Goal: Task Accomplishment & Management: Manage account settings

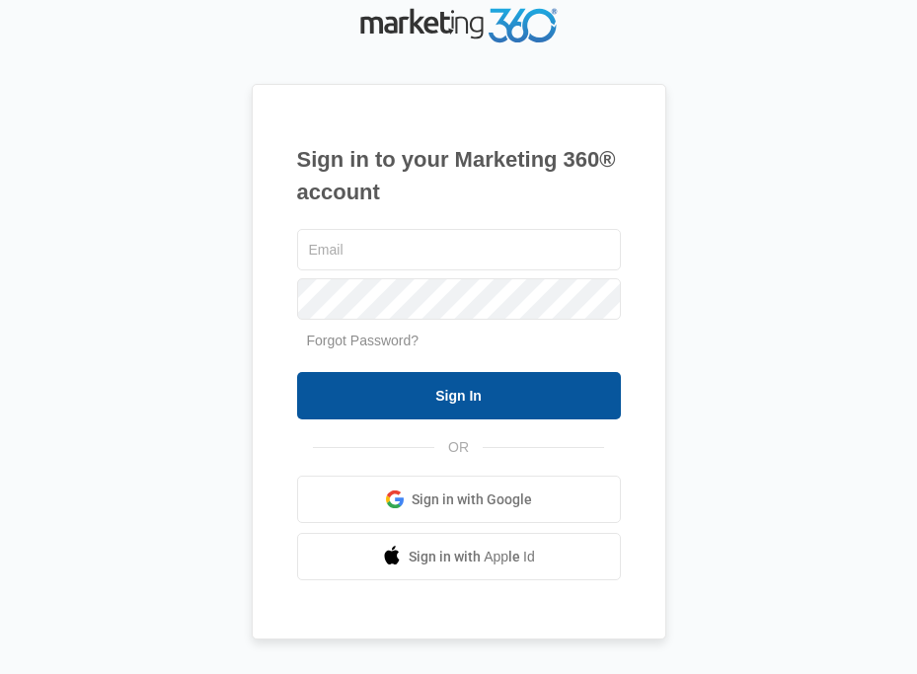
type input "[EMAIL_ADDRESS][DOMAIN_NAME]"
click at [499, 393] on input "Sign In" at bounding box center [459, 395] width 324 height 47
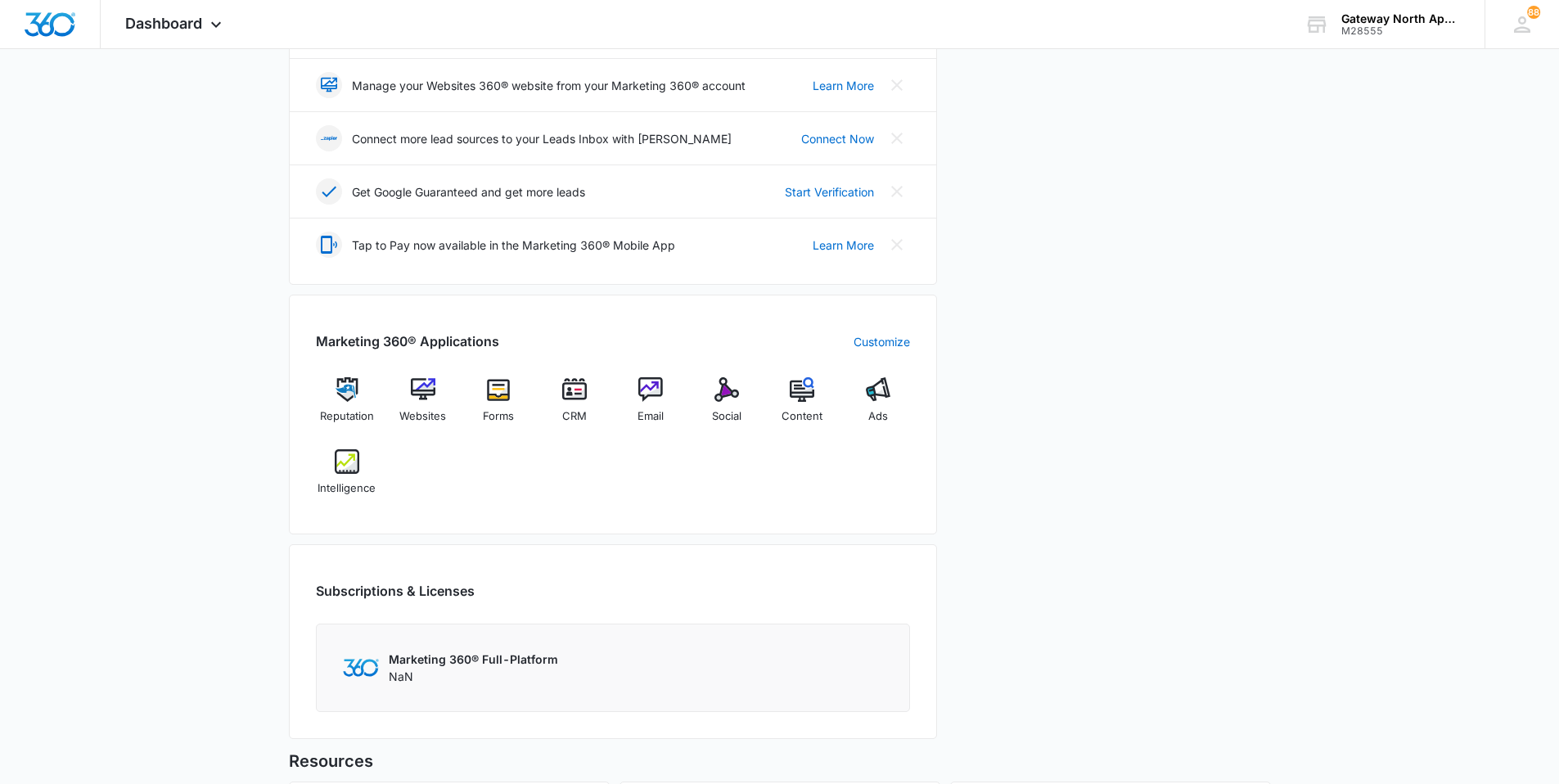
scroll to position [409, 0]
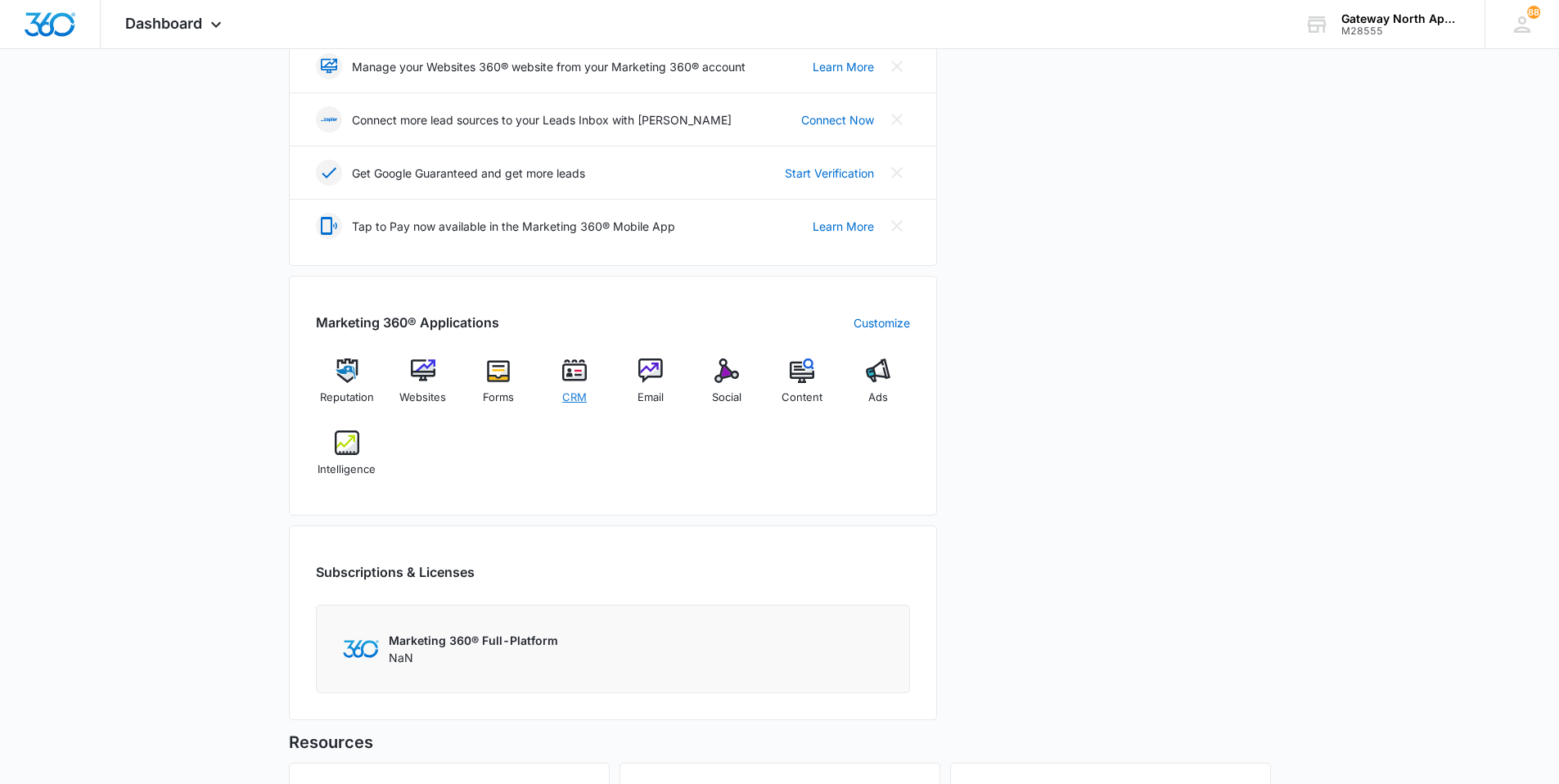
click at [583, 379] on img at bounding box center [574, 371] width 25 height 25
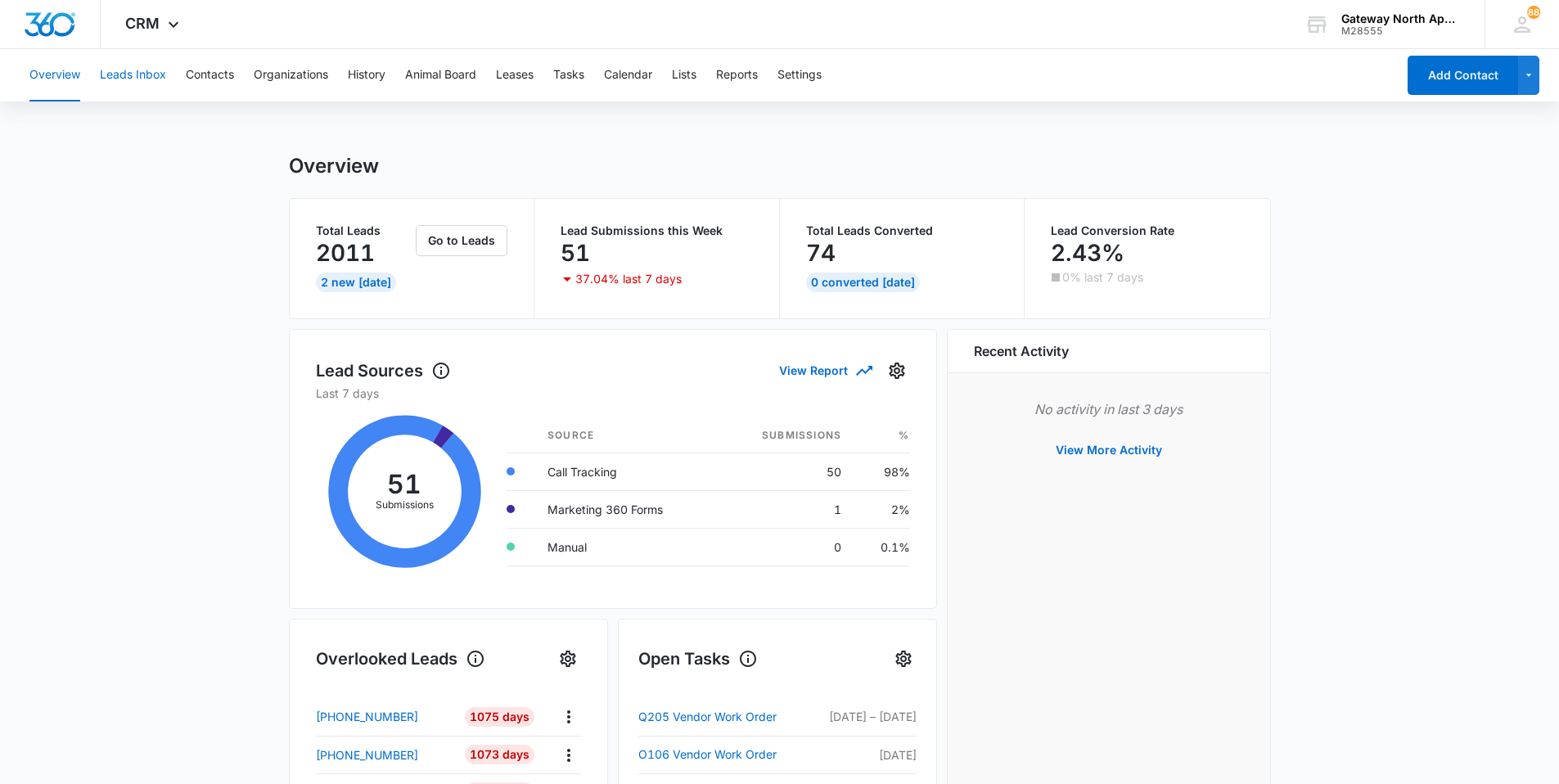
click at [148, 77] on button "Leads Inbox" at bounding box center [133, 75] width 66 height 52
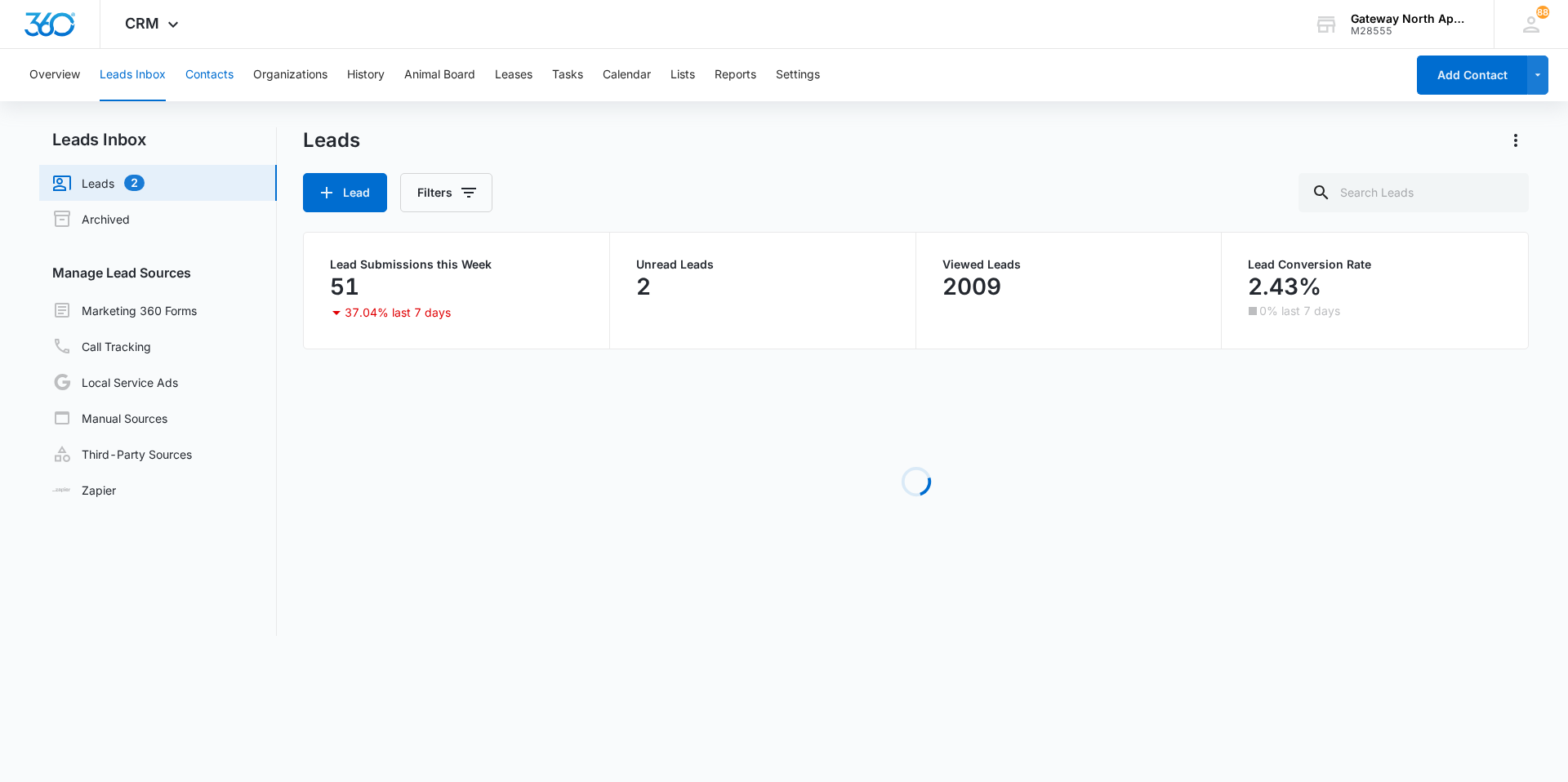
click at [191, 78] on button "Contacts" at bounding box center [209, 74] width 48 height 52
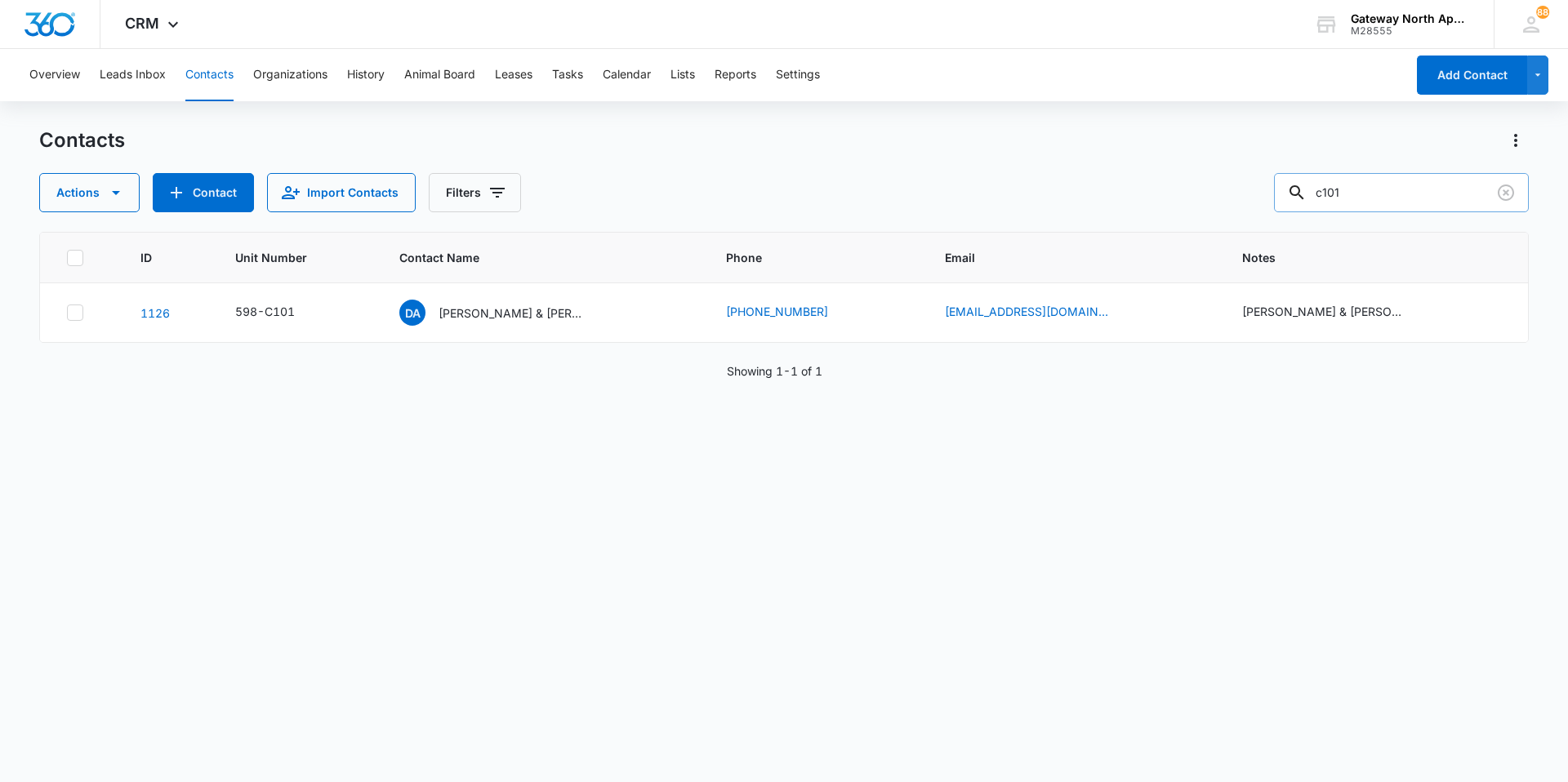
click at [758, 189] on input "c101" at bounding box center [1401, 192] width 255 height 39
type input "c"
type input "Q106"
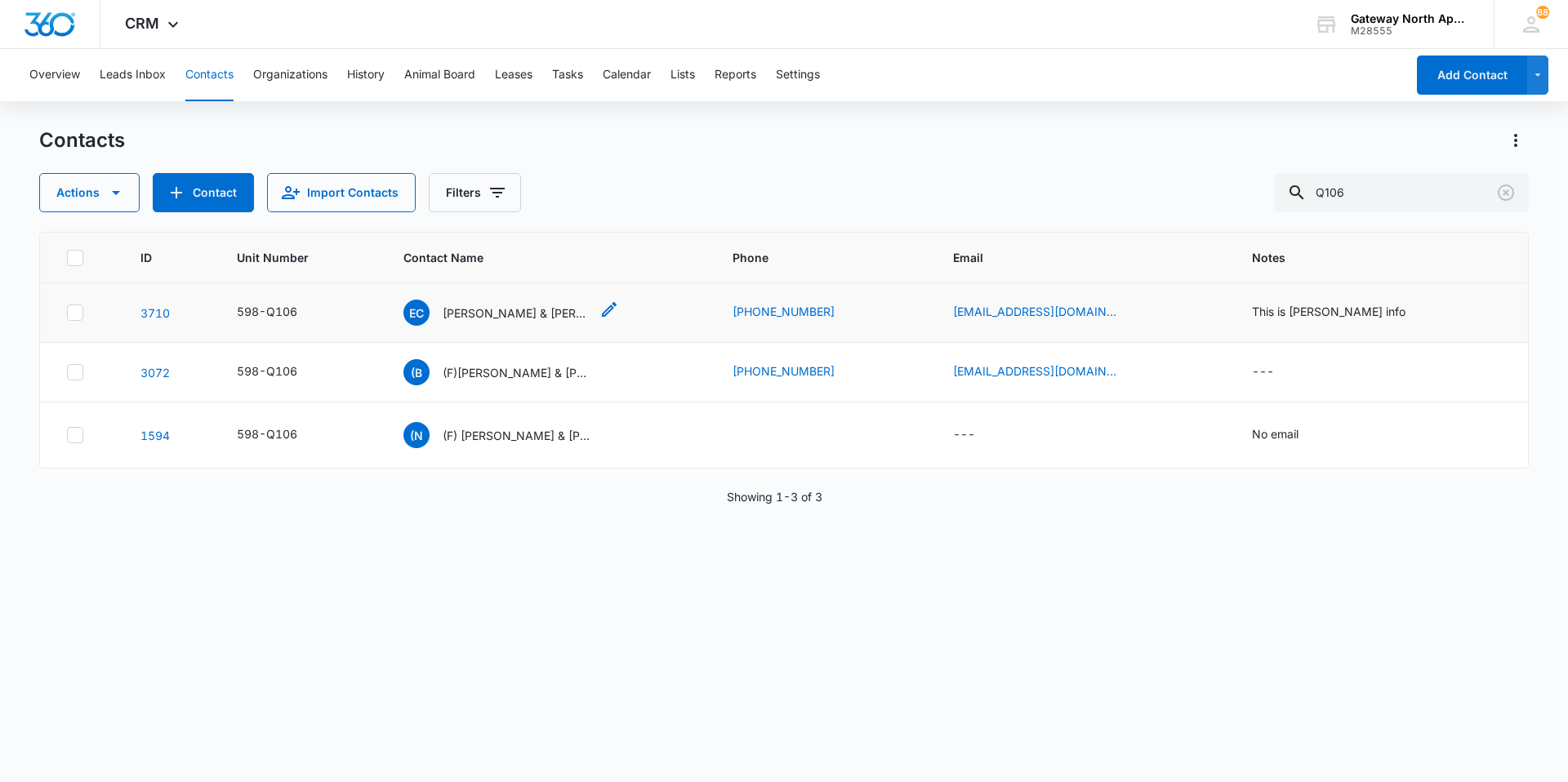
click at [551, 312] on p "Emilie Corral & Vaughn Versprill" at bounding box center [516, 312] width 147 height 17
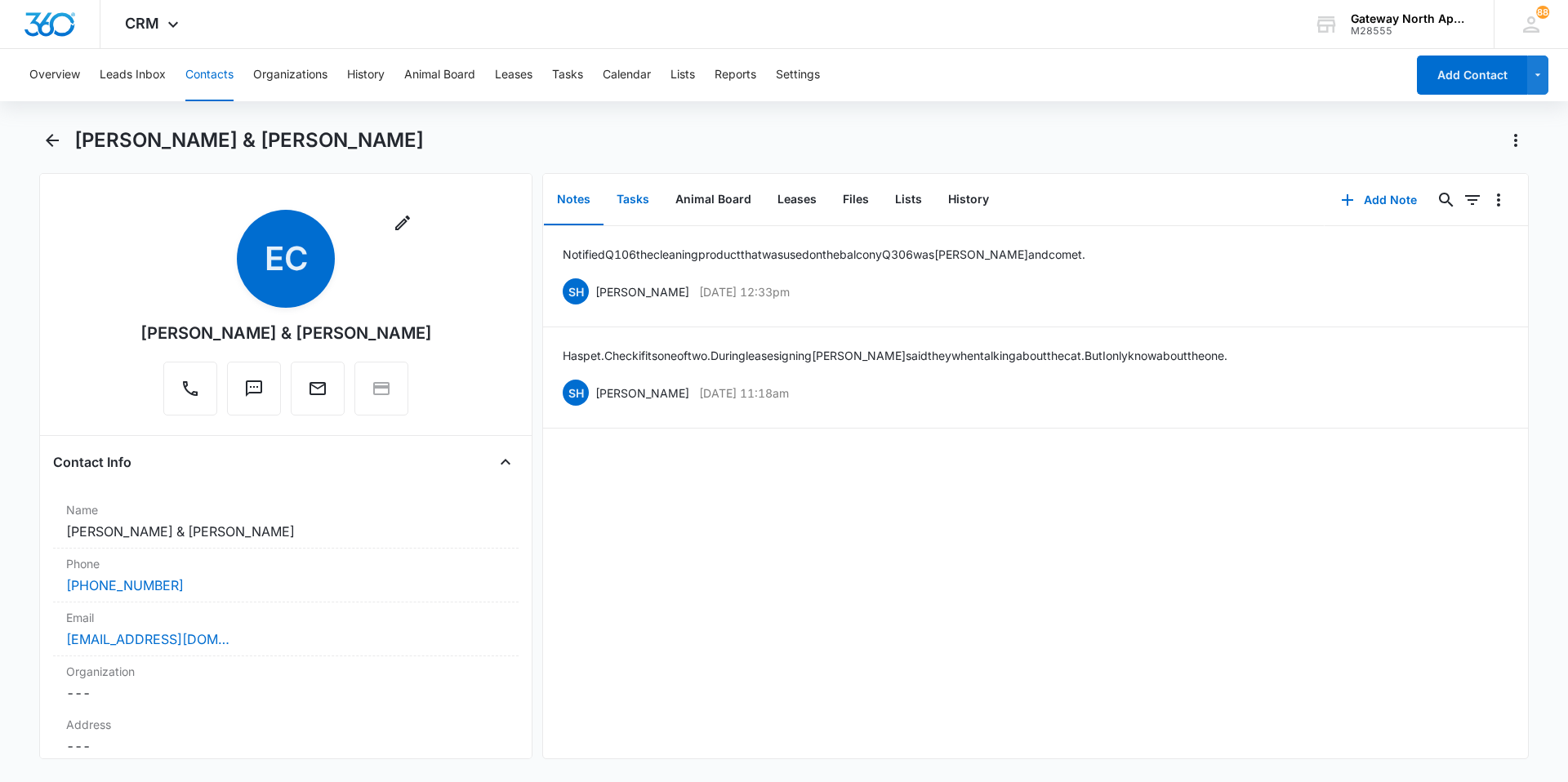
click at [640, 198] on button "Tasks" at bounding box center [633, 199] width 59 height 50
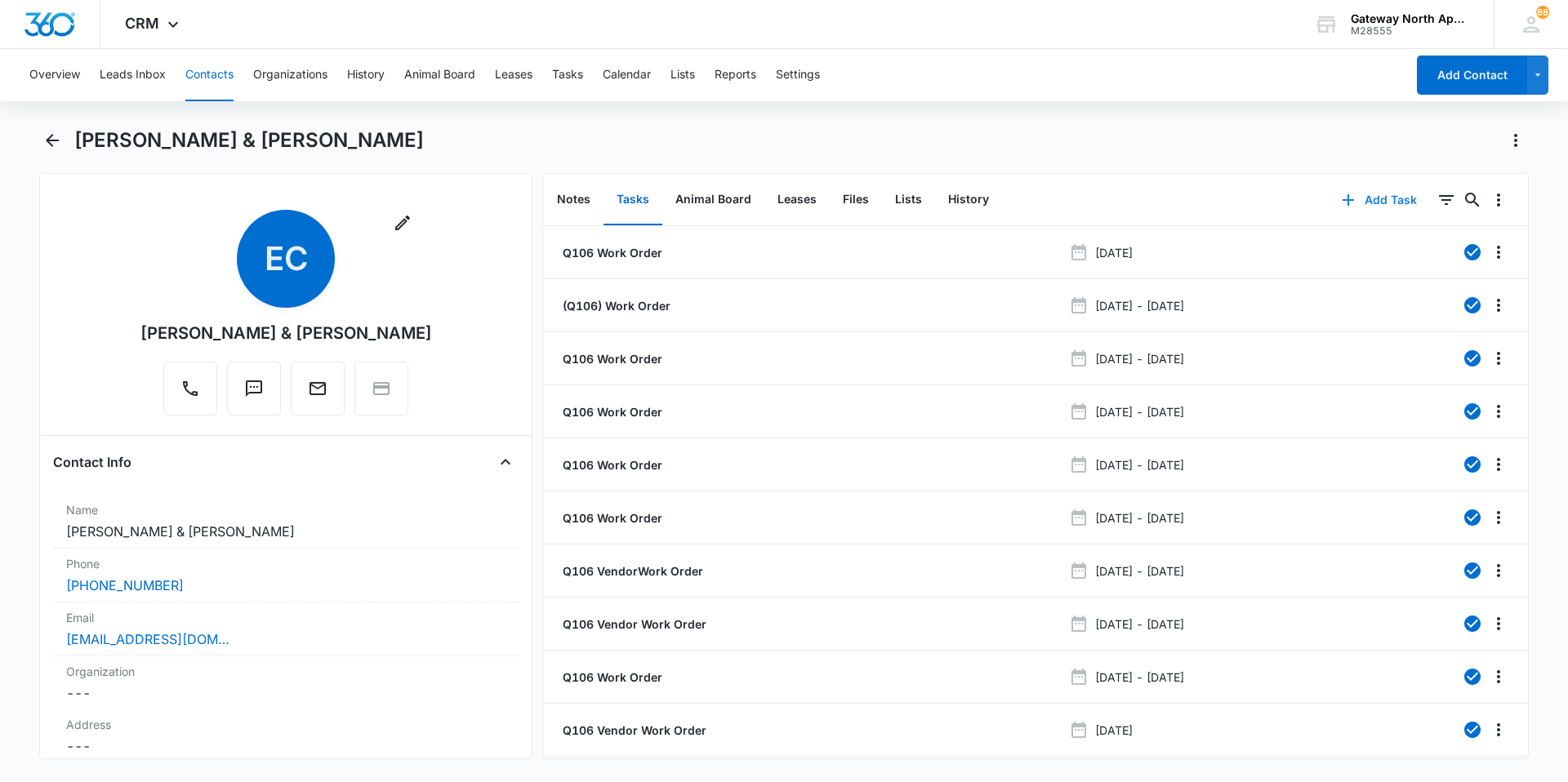
click at [758, 201] on button "Add Task" at bounding box center [1379, 199] width 108 height 39
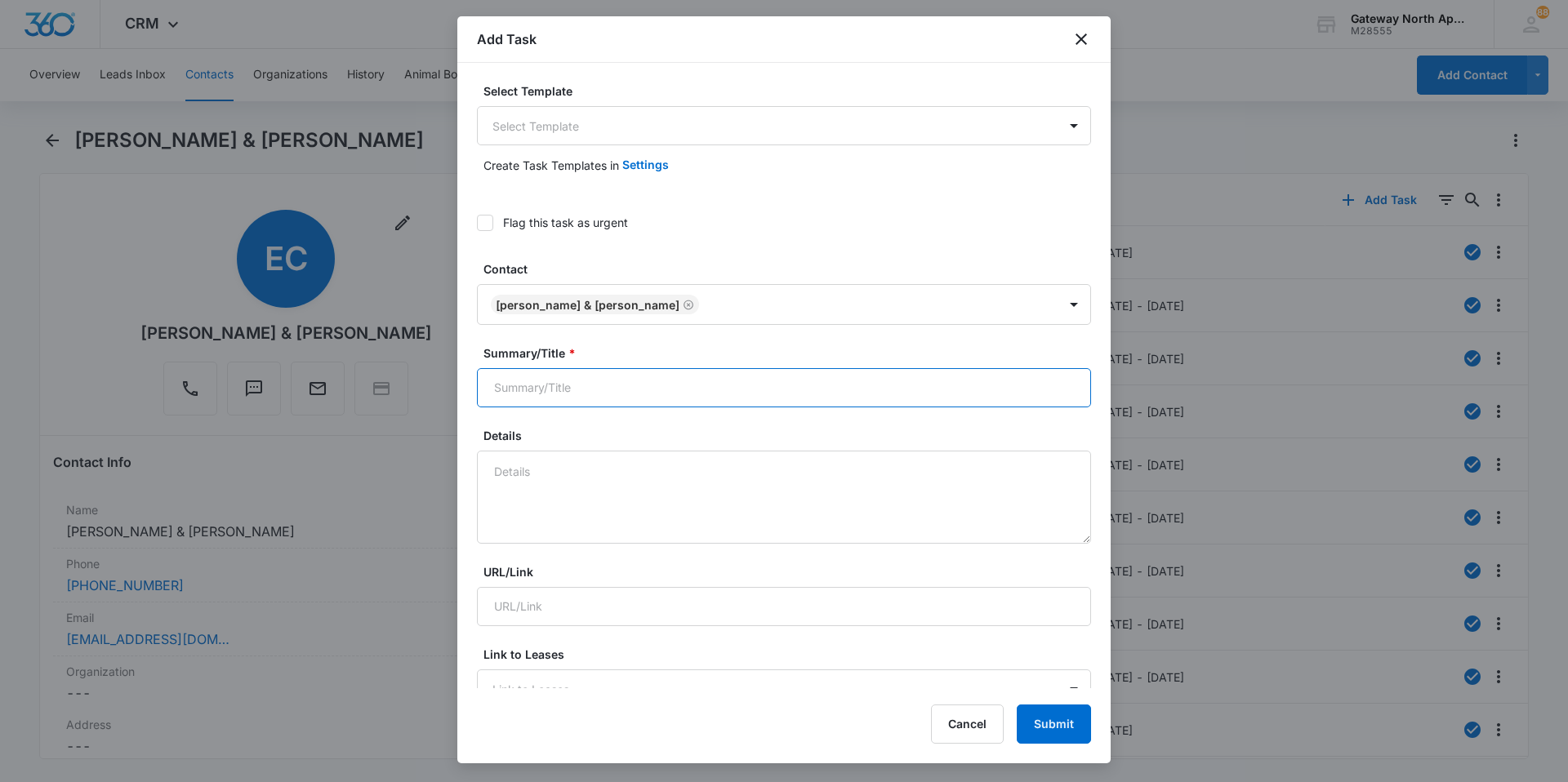
click at [758, 381] on input "Summary/Title *" at bounding box center [784, 387] width 614 height 39
type input "598-Q106"
click at [748, 462] on textarea "Details" at bounding box center [784, 497] width 614 height 93
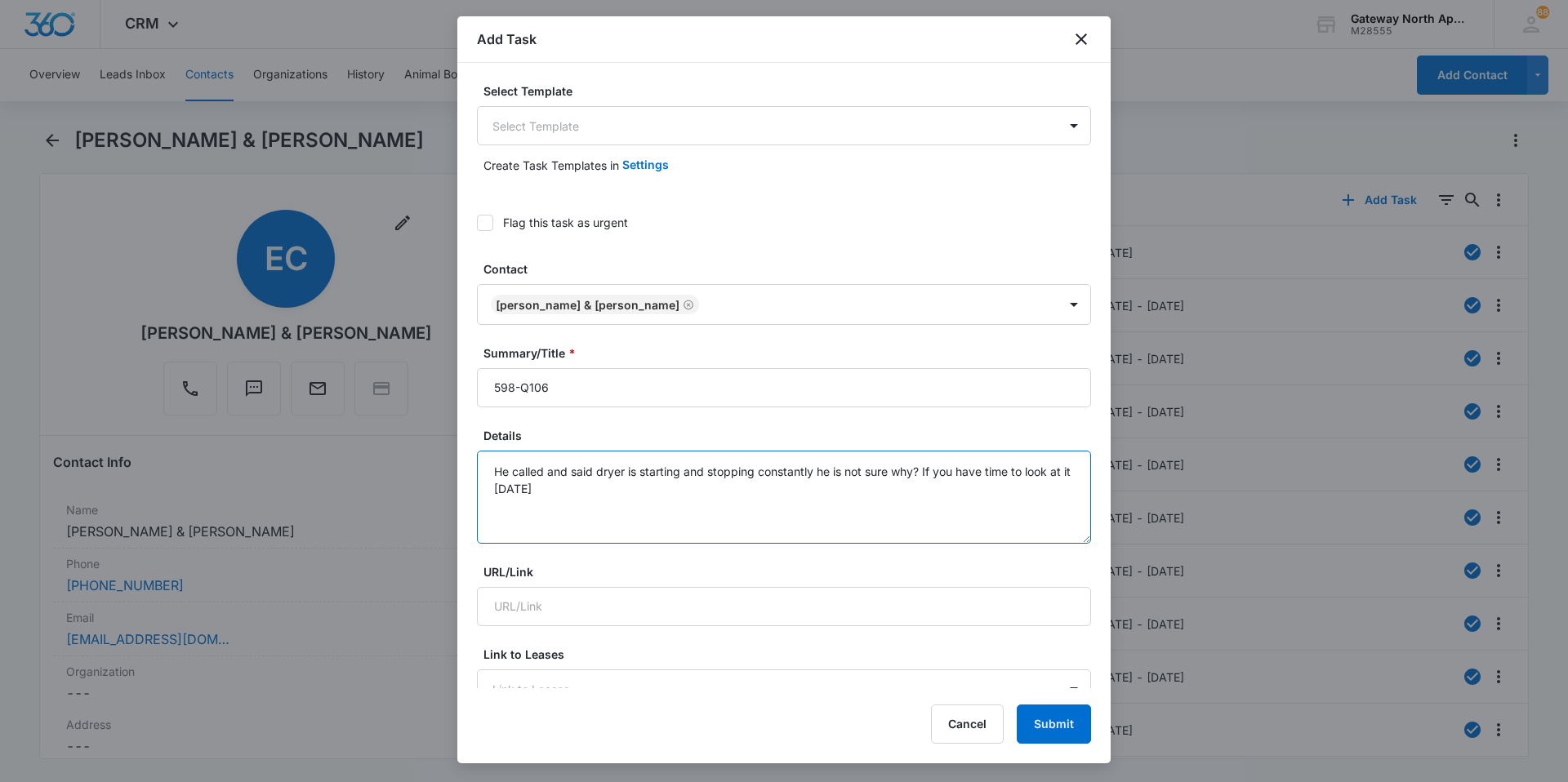
click at [610, 490] on textarea "He called and said dryer is starting and stopping constantly he is not sure why…" at bounding box center [784, 497] width 614 height 93
drag, startPoint x: 525, startPoint y: 498, endPoint x: 526, endPoint y: 543, distance: 45.0
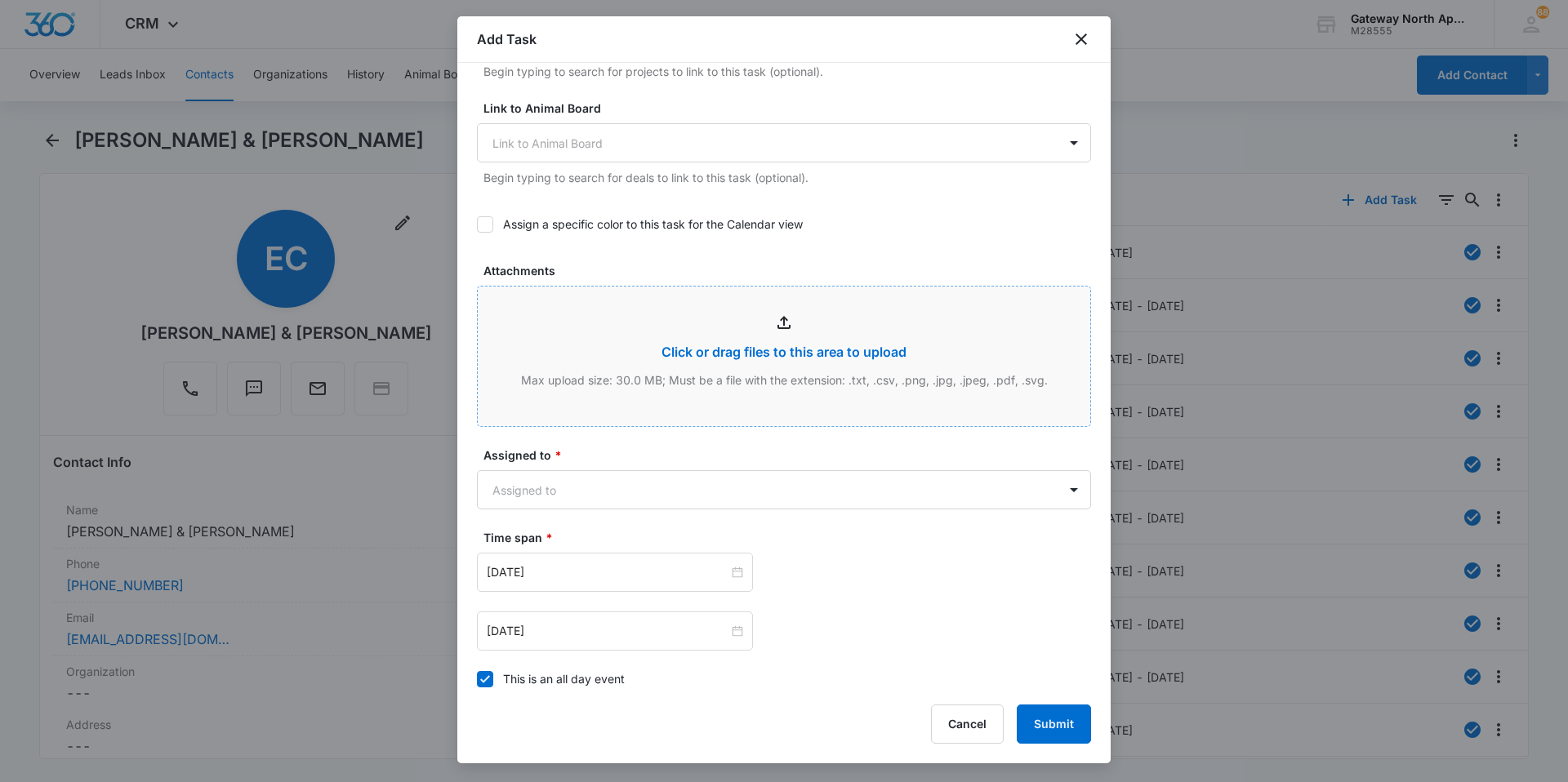
scroll to position [653, 0]
type textarea "He called and said dryer is starting and stopping constantly he is not sure why…"
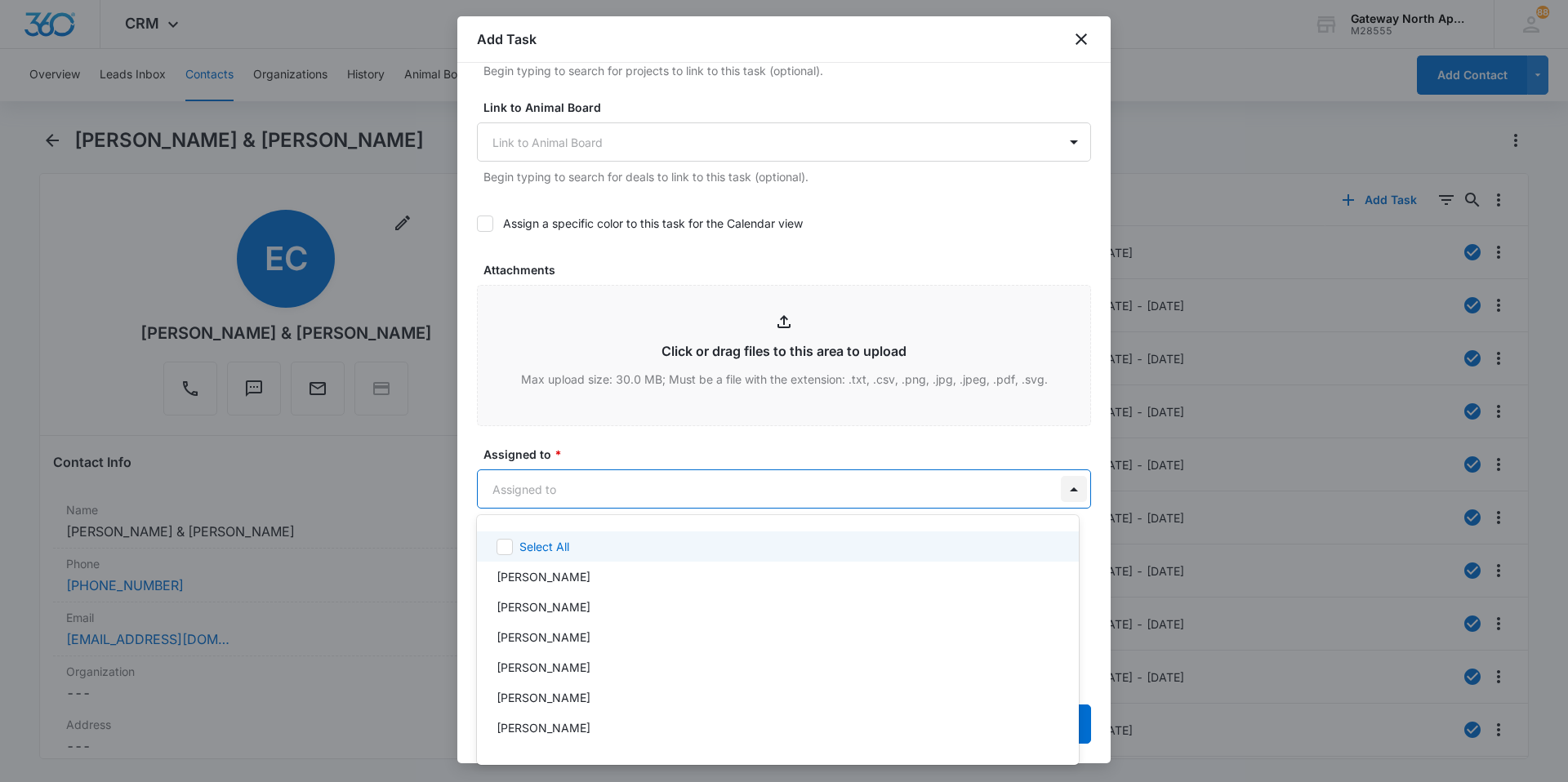
click at [758, 498] on body "CRM Apps Reputation Websites Forms CRM Email Social Content Ads Intelligence Fi…" at bounding box center [784, 391] width 1568 height 782
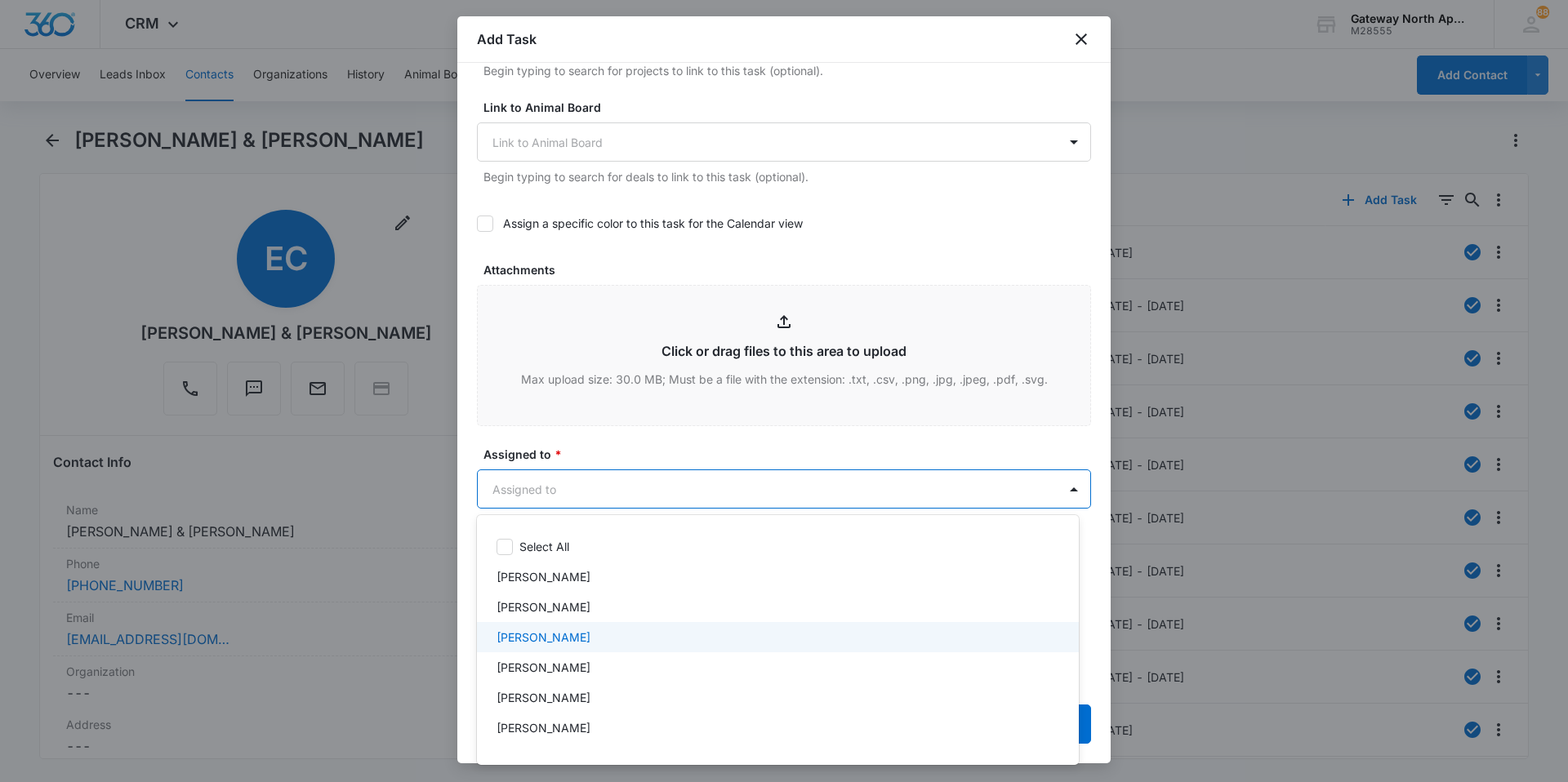
click at [620, 524] on div "Derek Stellway" at bounding box center [776, 637] width 559 height 17
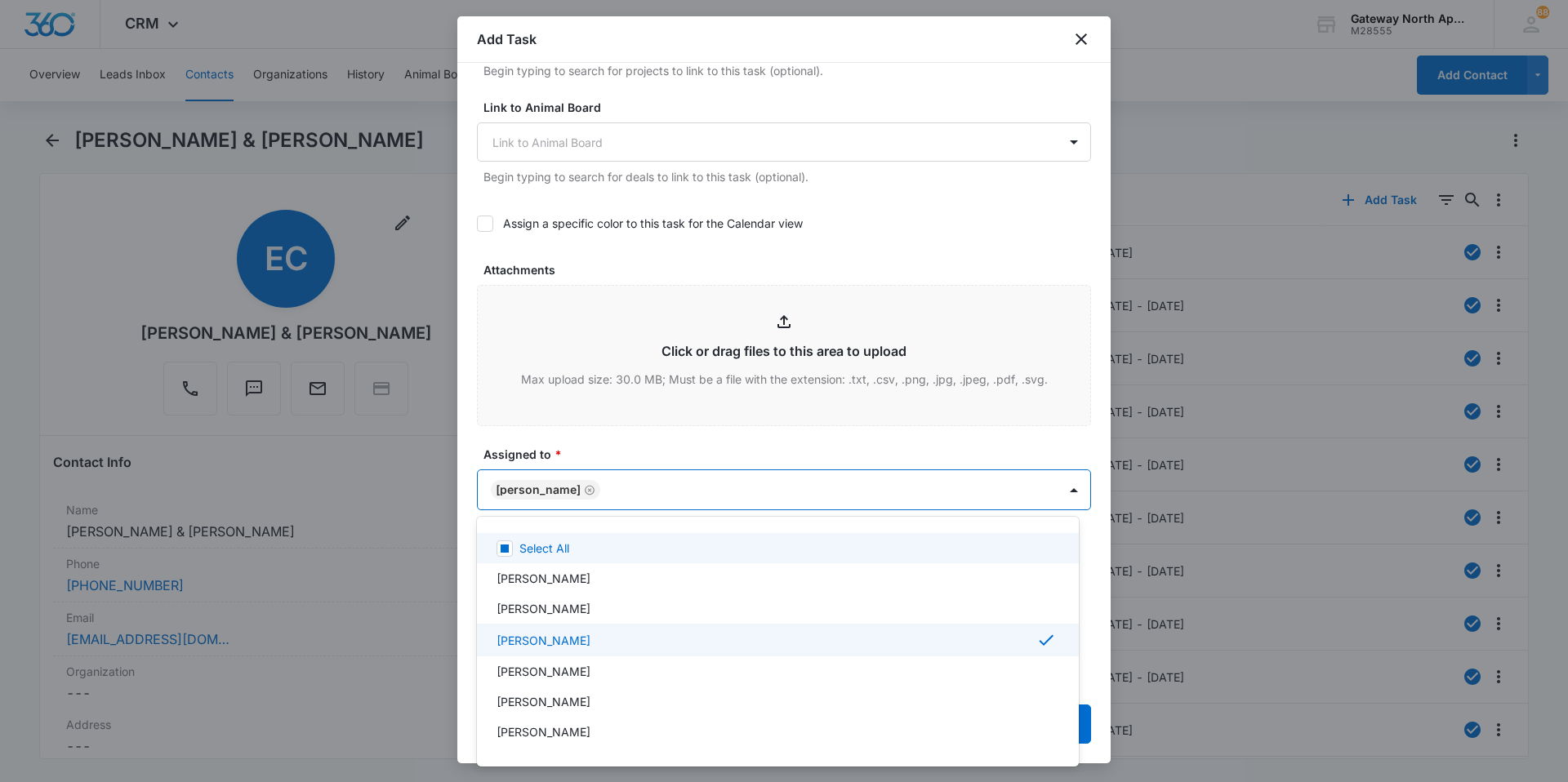
click at [758, 489] on div at bounding box center [784, 391] width 1568 height 782
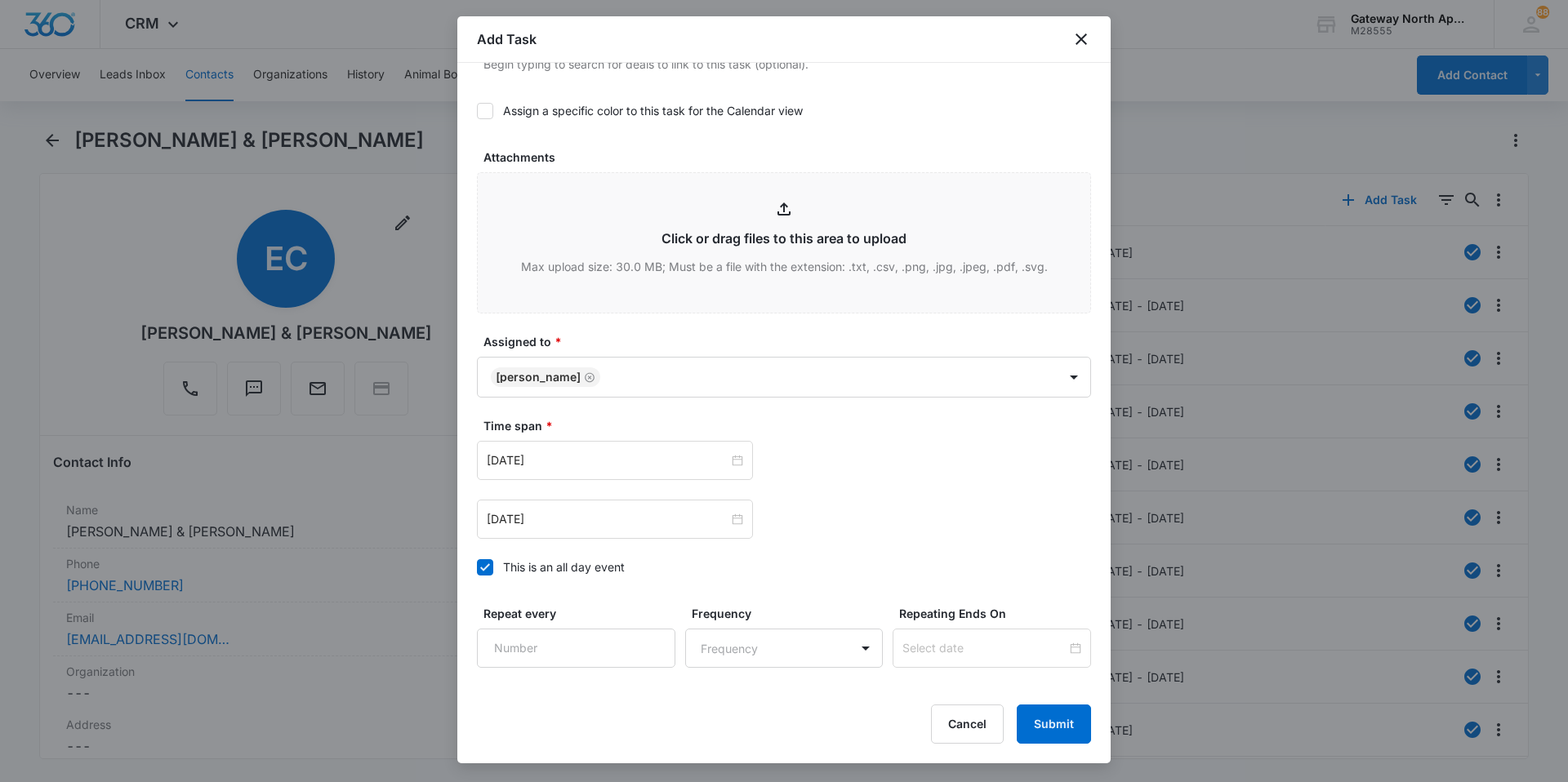
scroll to position [884, 0]
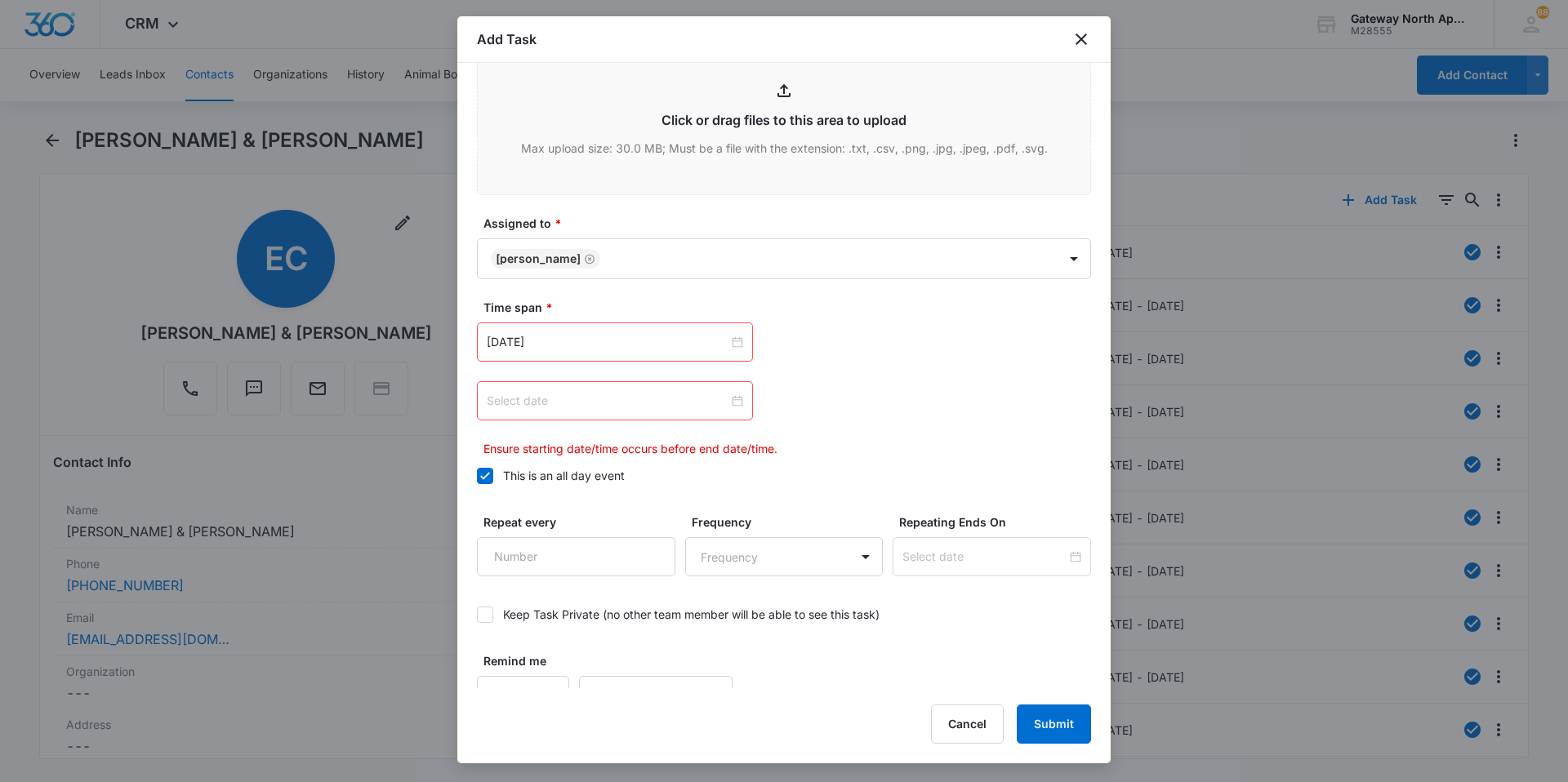
click at [739, 404] on div at bounding box center [615, 400] width 276 height 39
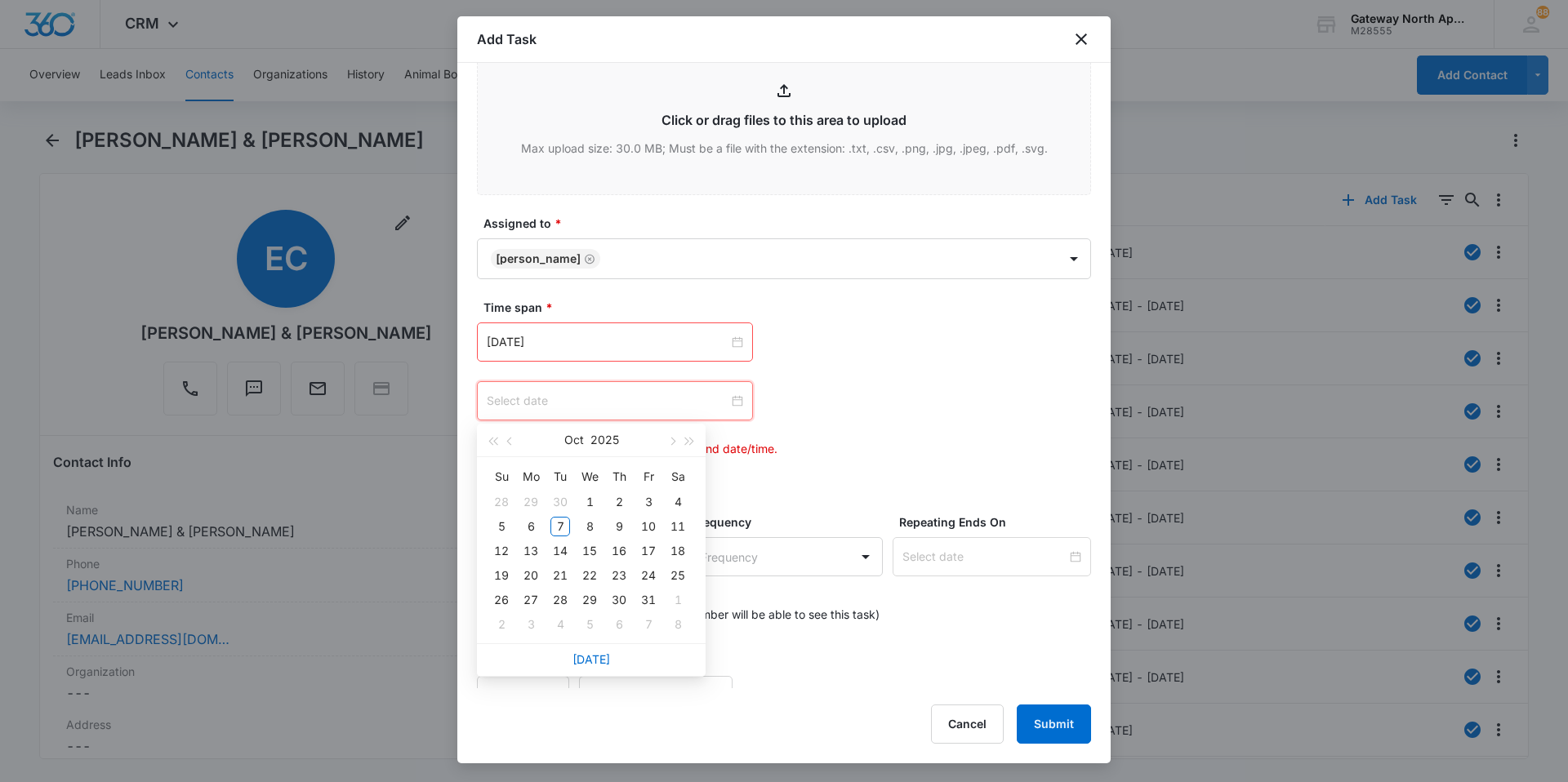
click at [734, 403] on div at bounding box center [615, 401] width 256 height 18
type input "Oct 8, 2025"
click at [588, 523] on div "8" at bounding box center [590, 527] width 20 height 20
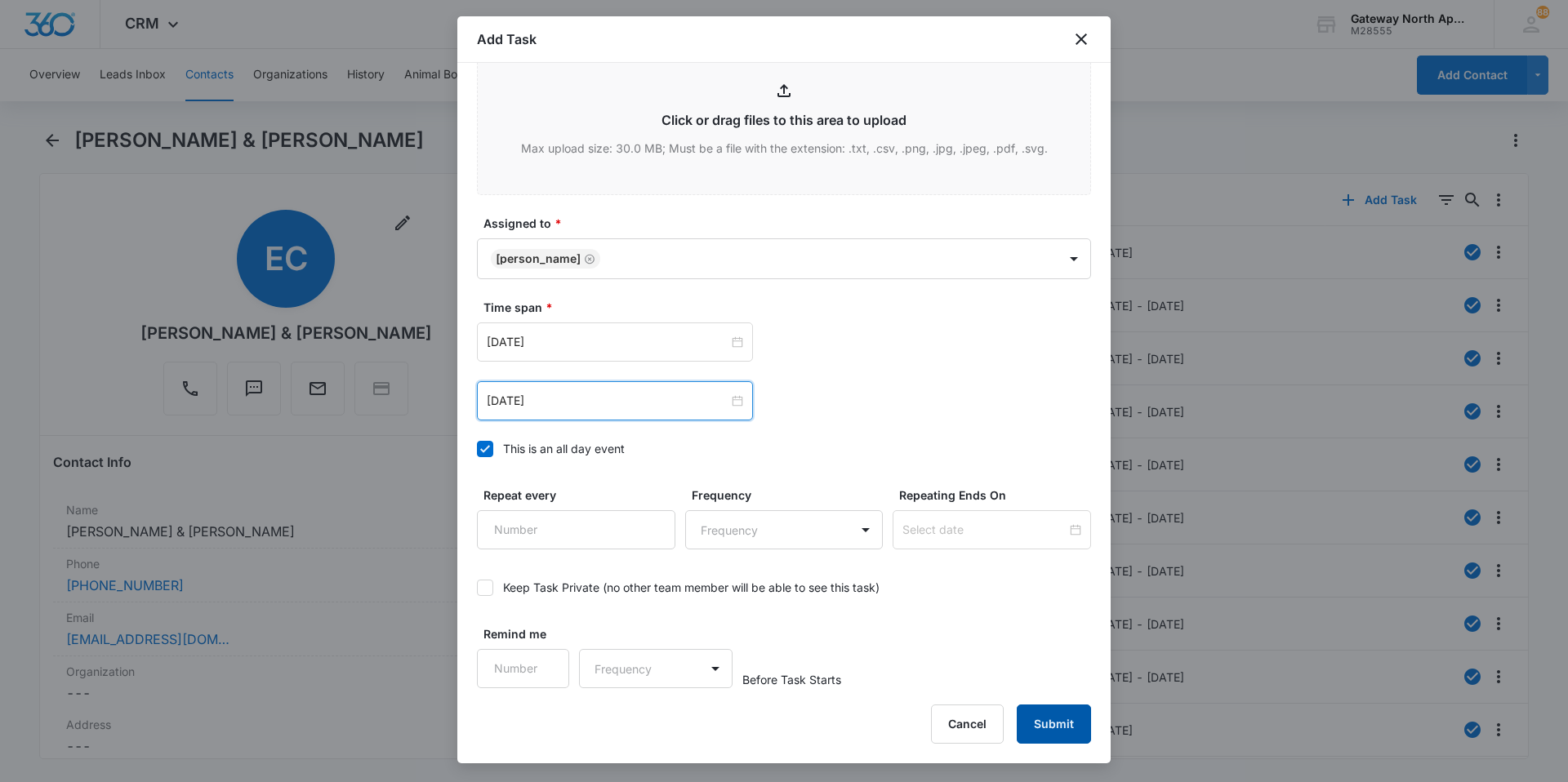
click at [758, 524] on button "Submit" at bounding box center [1054, 723] width 74 height 39
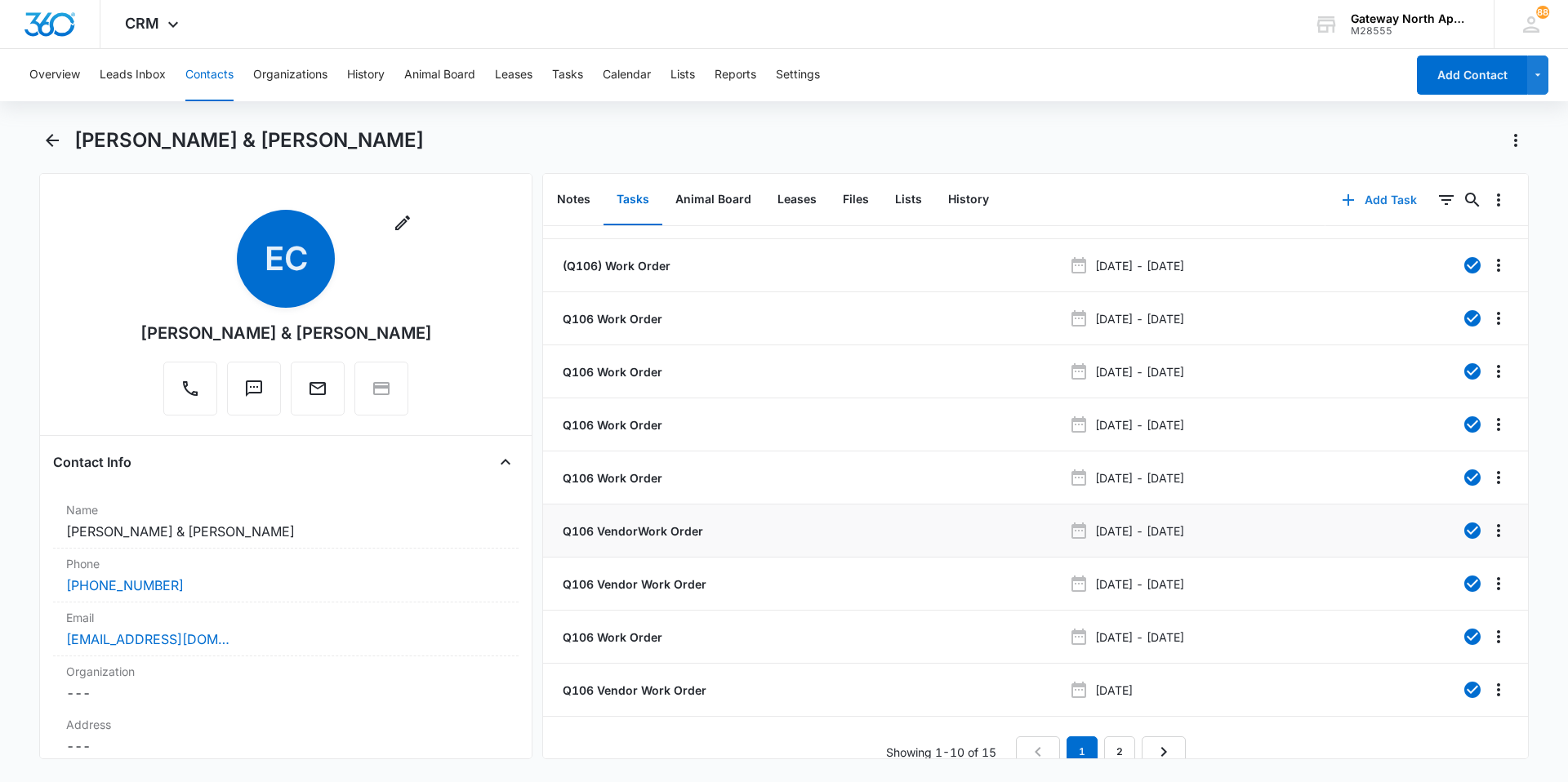
scroll to position [61, 0]
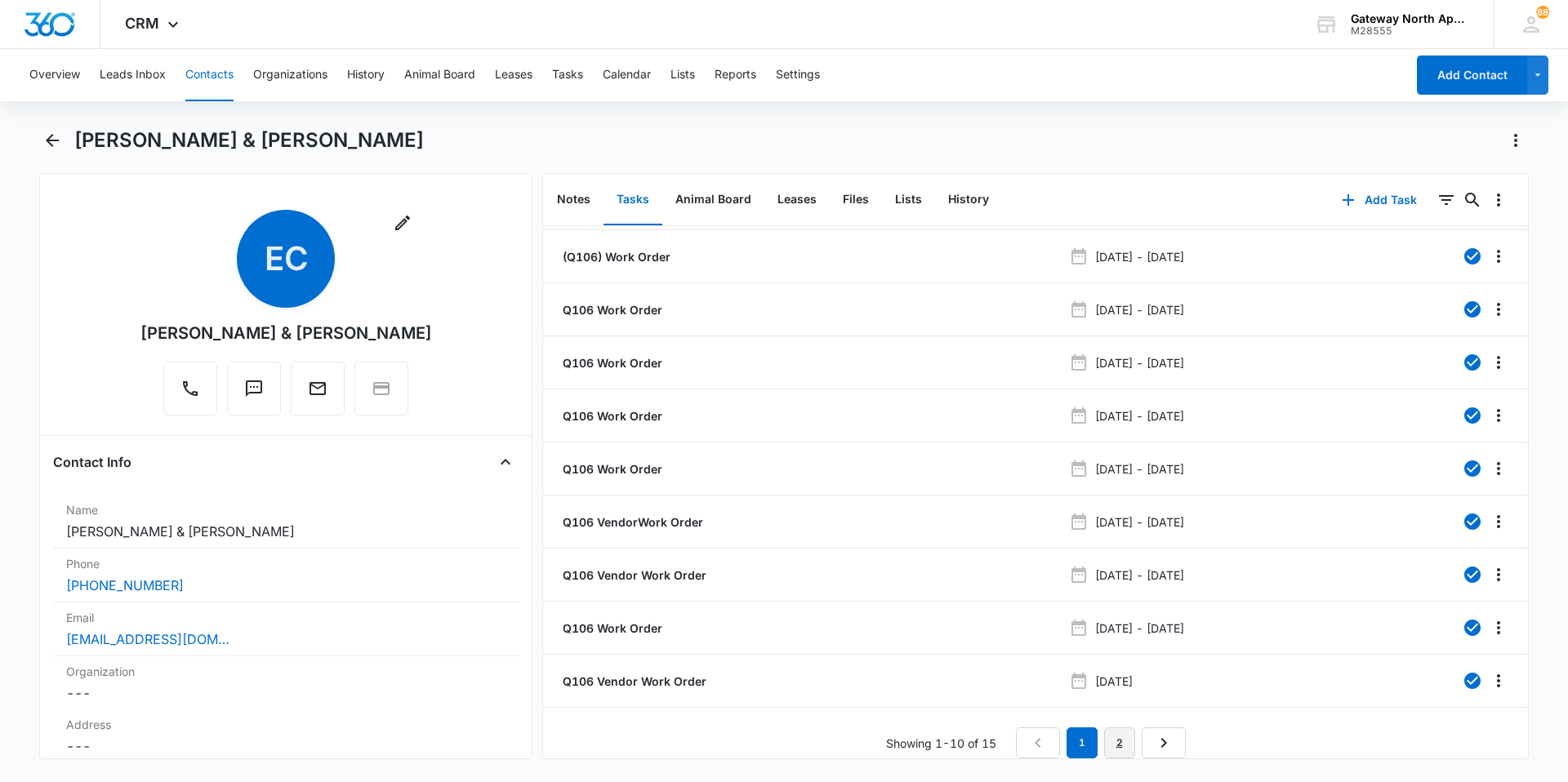
click at [758, 524] on link "2" at bounding box center [1120, 743] width 31 height 31
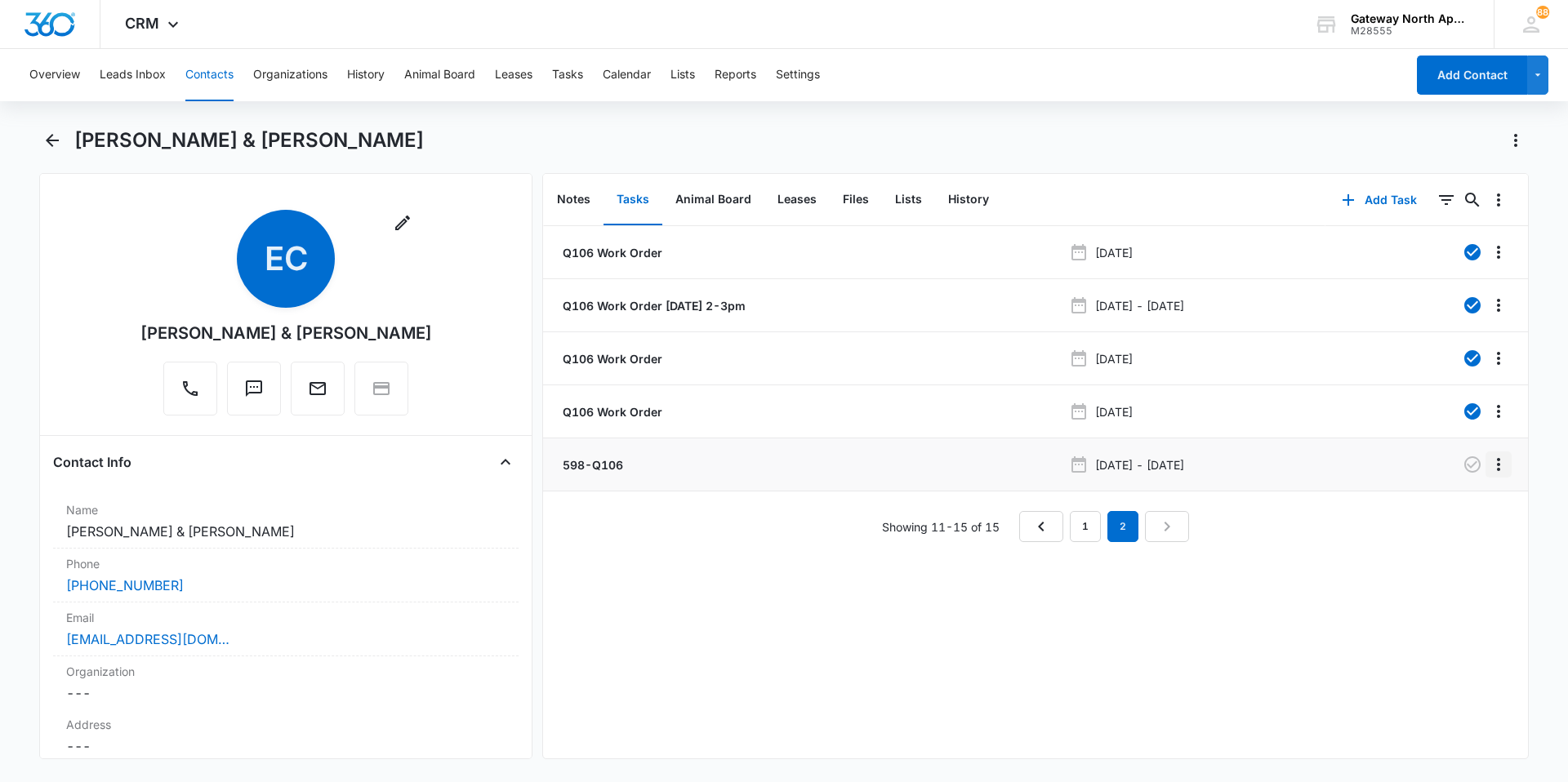
click at [758, 465] on icon "Overflow Menu" at bounding box center [1499, 465] width 20 height 20
click at [758, 495] on div "Edit Delete" at bounding box center [1451, 522] width 95 height 77
click at [758, 465] on icon "Overflow Menu" at bounding box center [1499, 465] width 20 height 20
click at [758, 511] on button "Edit" at bounding box center [1451, 510] width 93 height 25
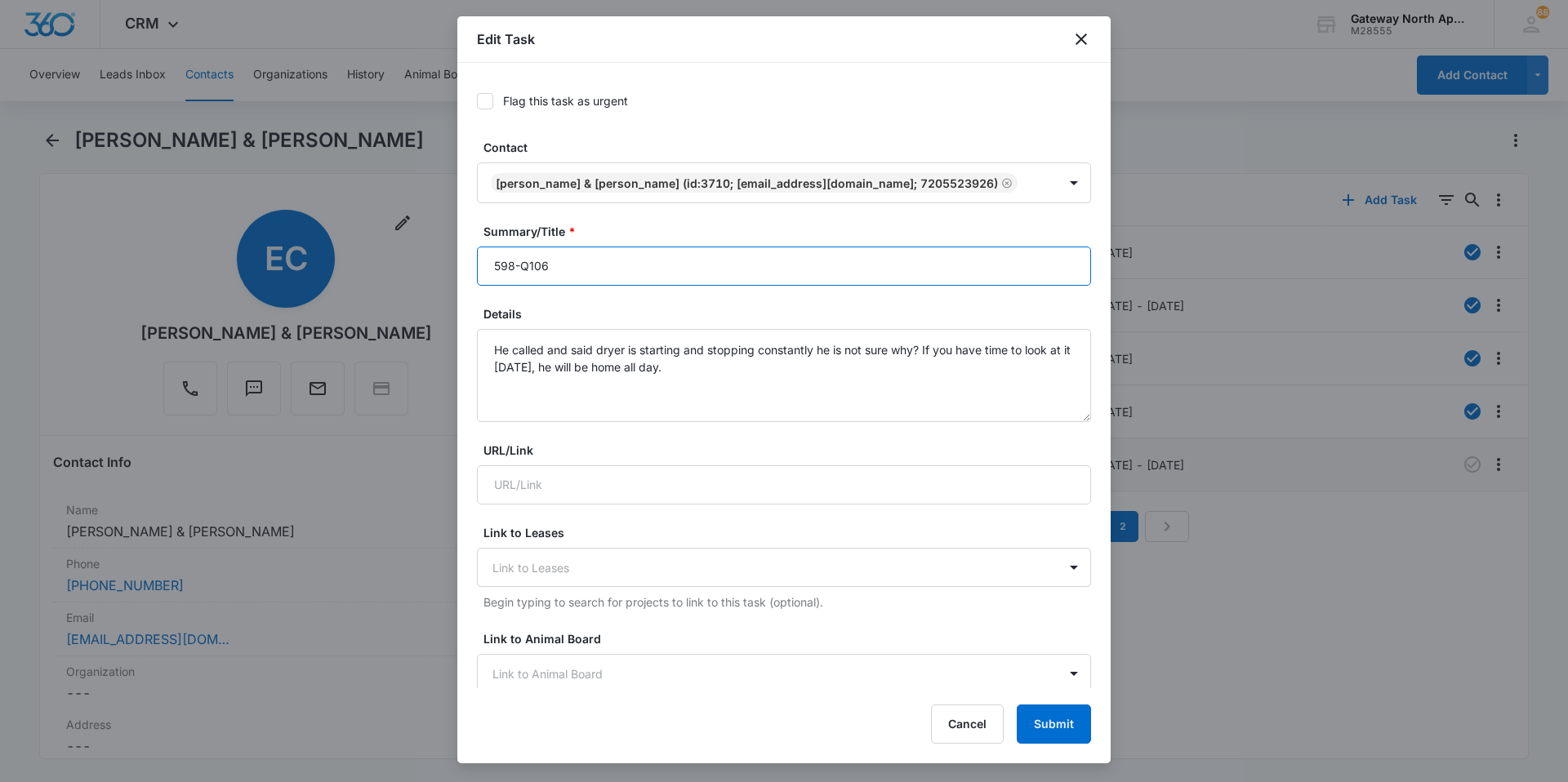
click at [758, 269] on input "598-Q106" at bounding box center [784, 265] width 614 height 39
type input "598-Q106 Work order"
click at [758, 524] on button "Submit" at bounding box center [1054, 723] width 74 height 39
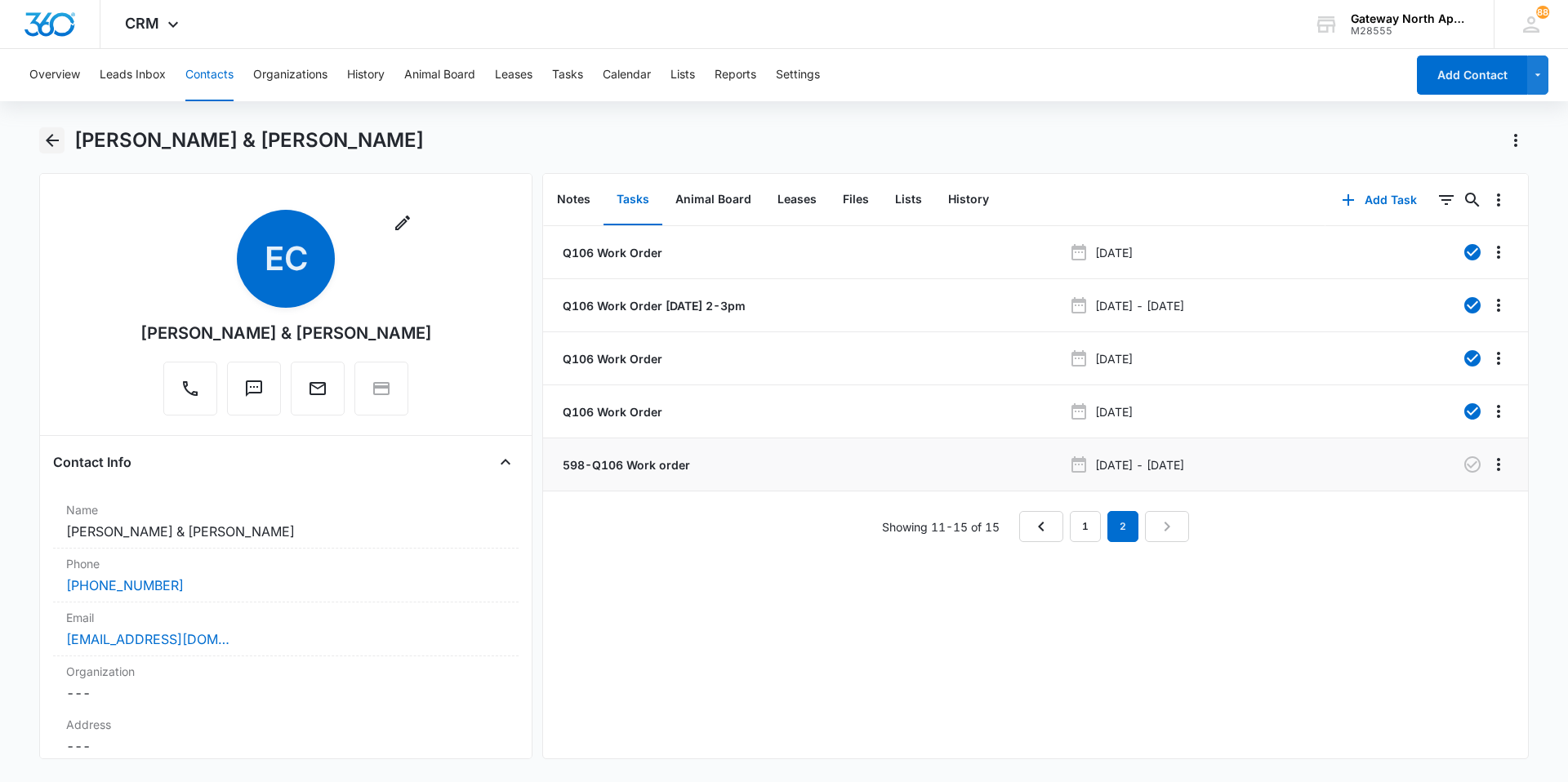
click at [61, 148] on icon "Back" at bounding box center [52, 141] width 20 height 20
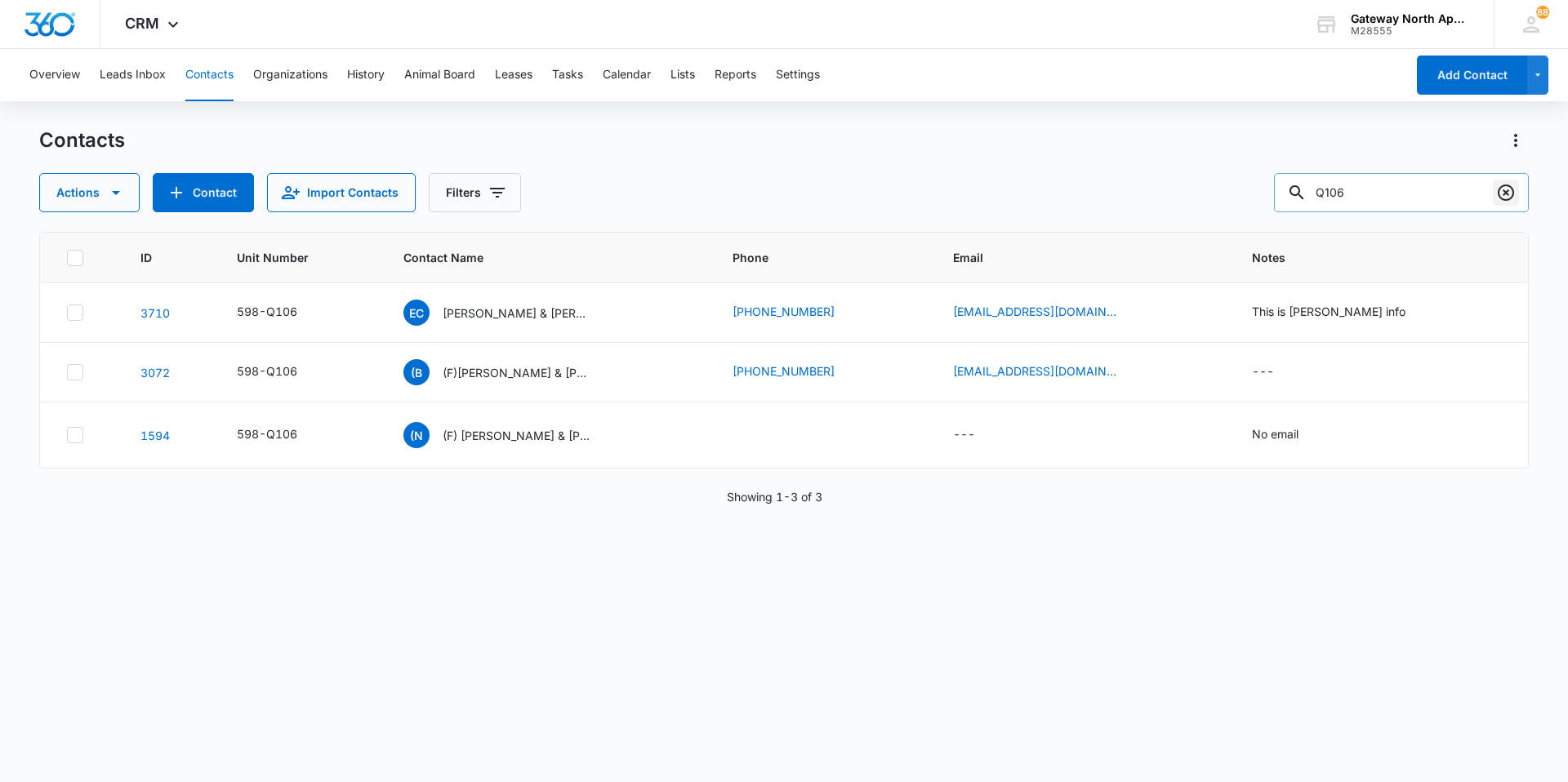
click at [758, 198] on icon "Clear" at bounding box center [1506, 193] width 17 height 17
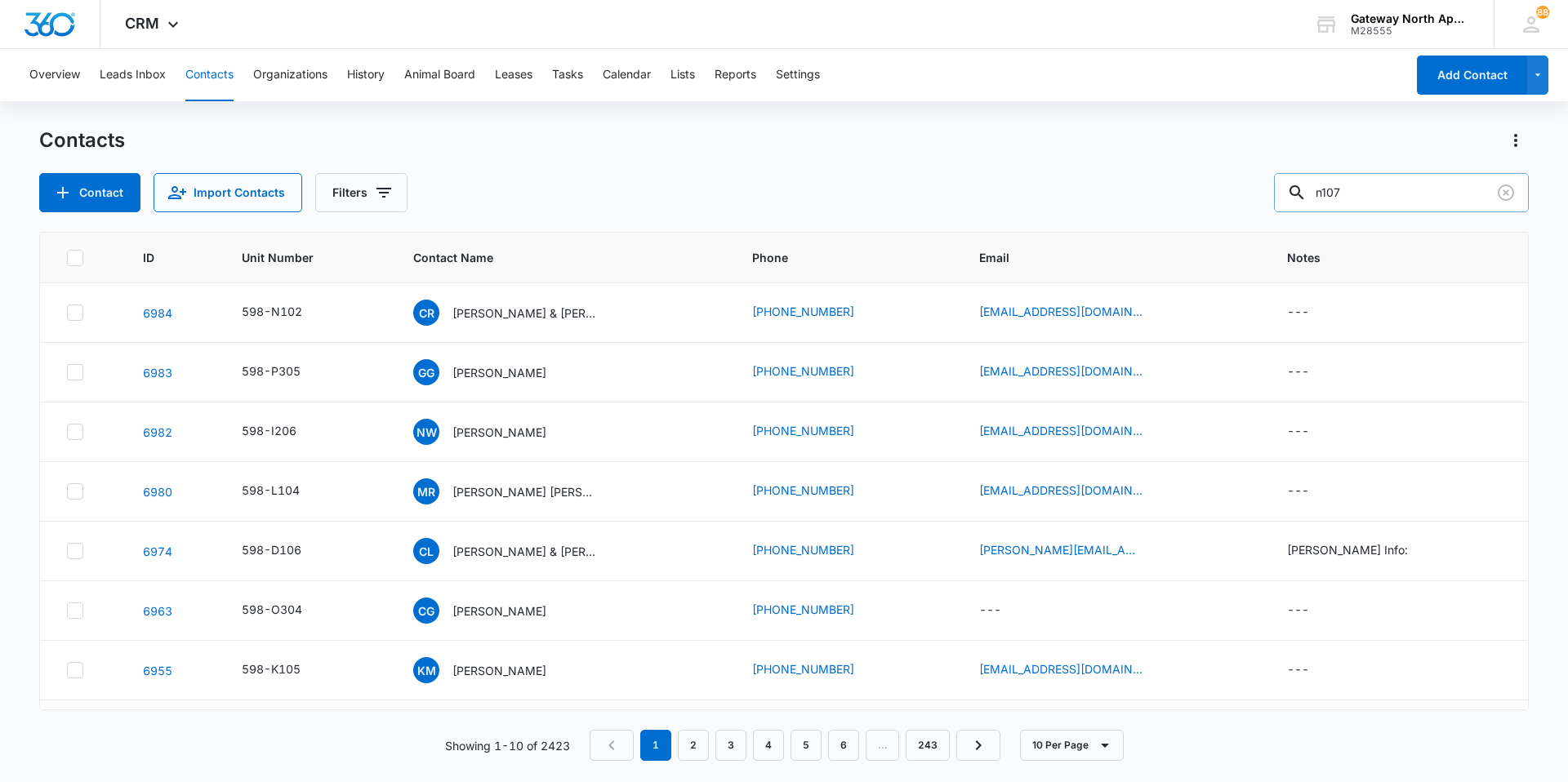
type input "n107"
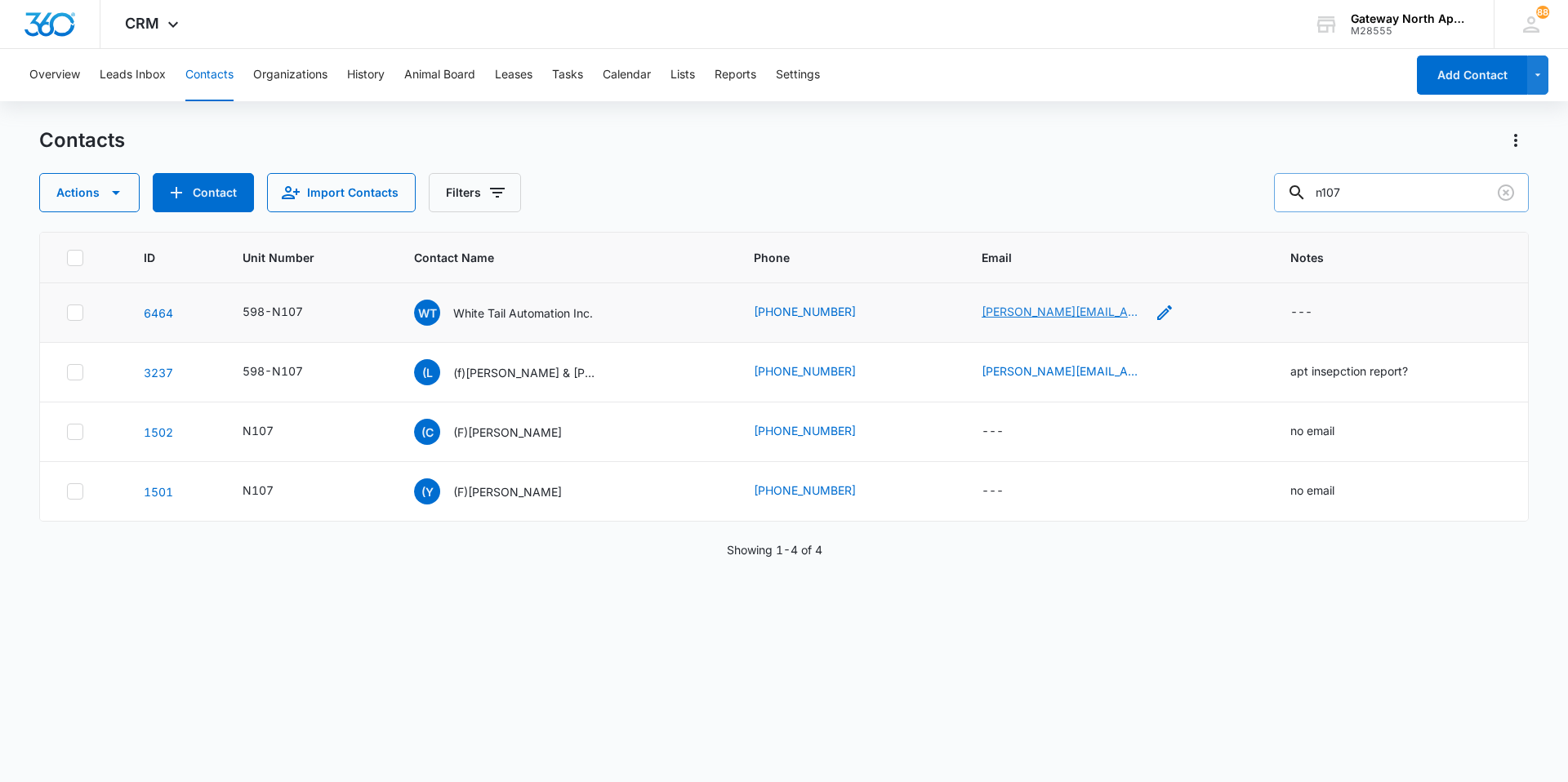
click at [758, 313] on link "barb.dolter@whiteta.com" at bounding box center [1063, 311] width 163 height 17
click at [514, 308] on p "White Tail Automation Inc." at bounding box center [523, 312] width 140 height 17
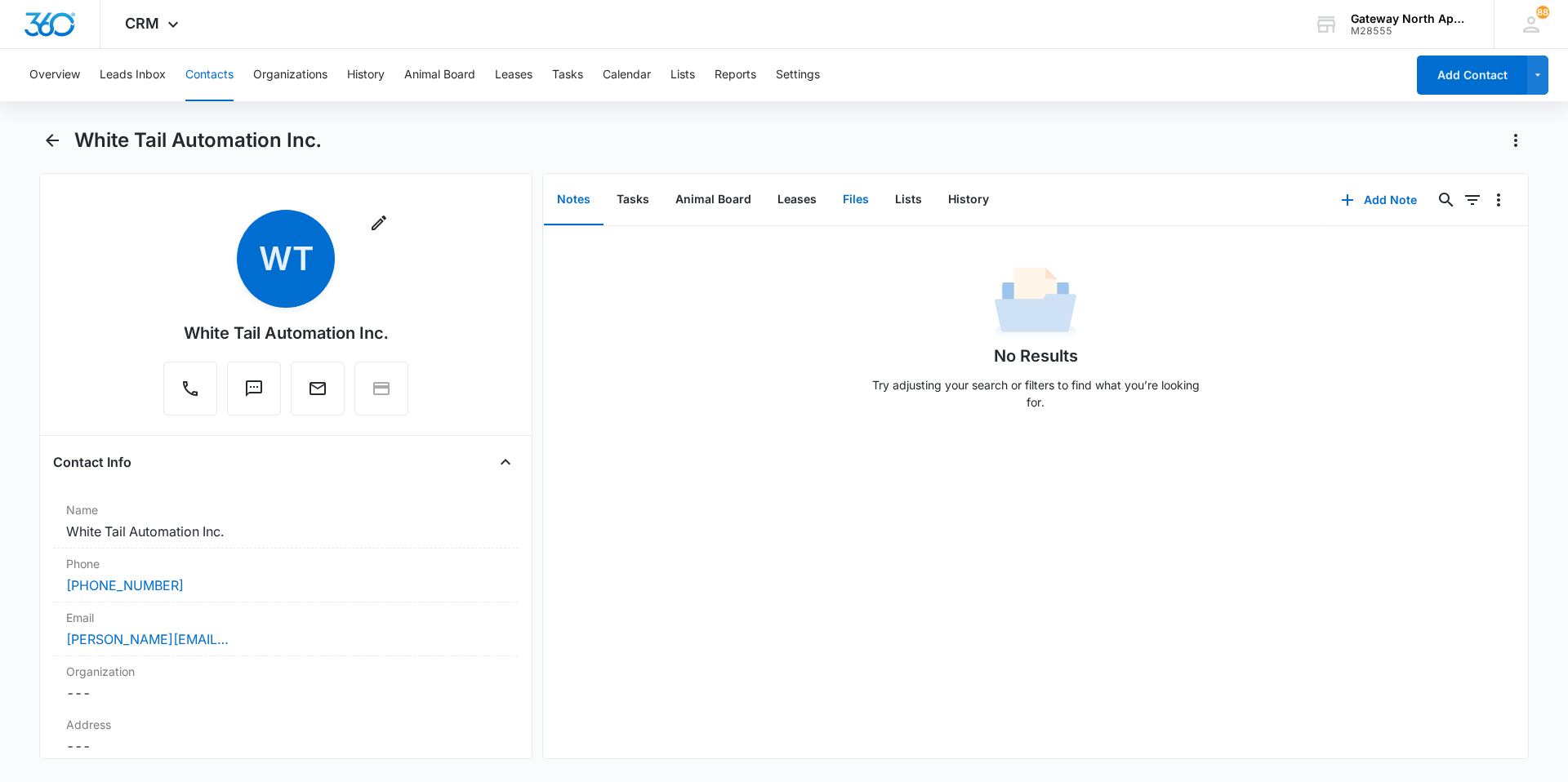
click at [758, 196] on button "Files" at bounding box center [855, 199] width 52 height 50
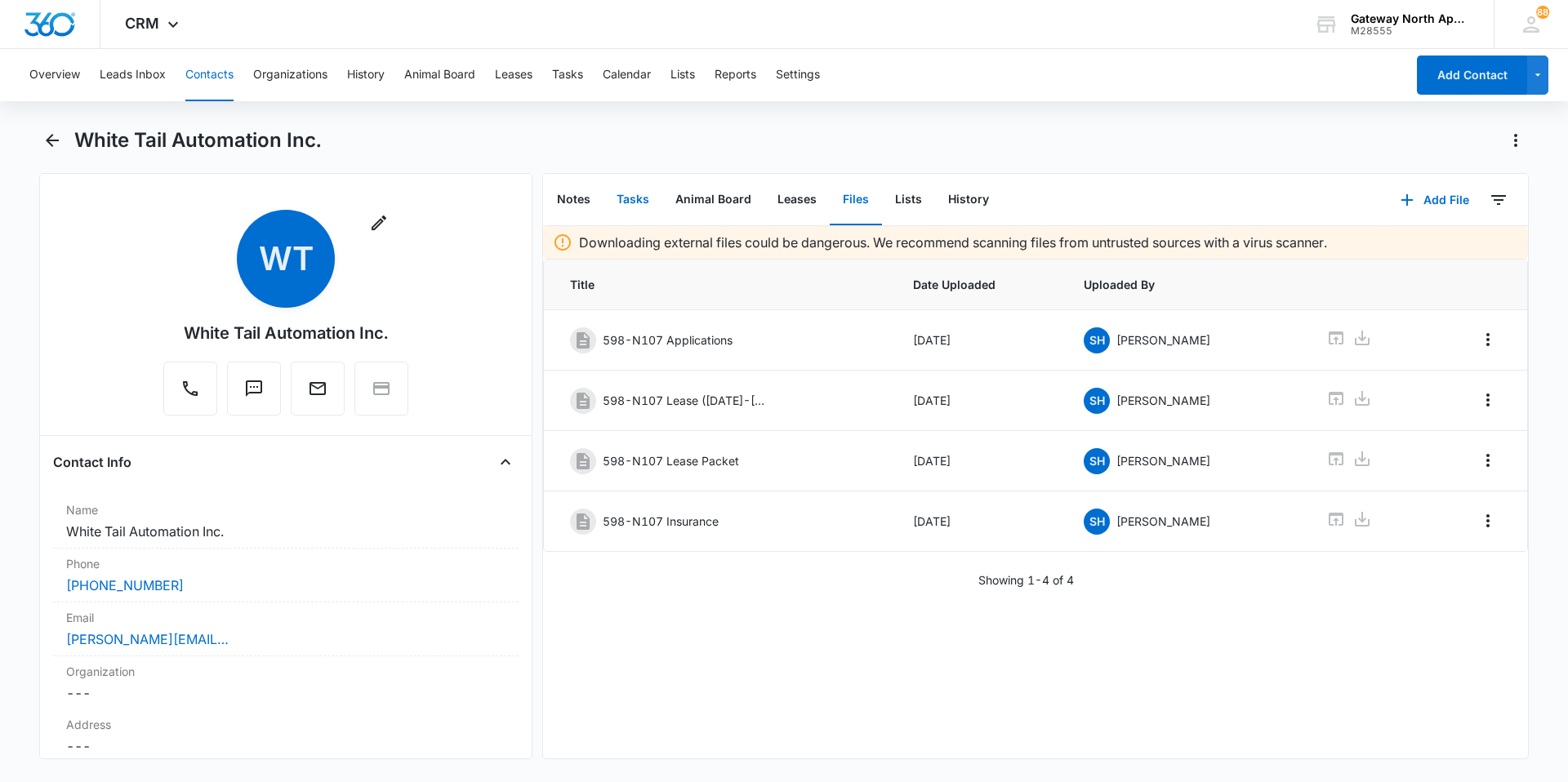
click at [633, 198] on button "Tasks" at bounding box center [633, 199] width 59 height 50
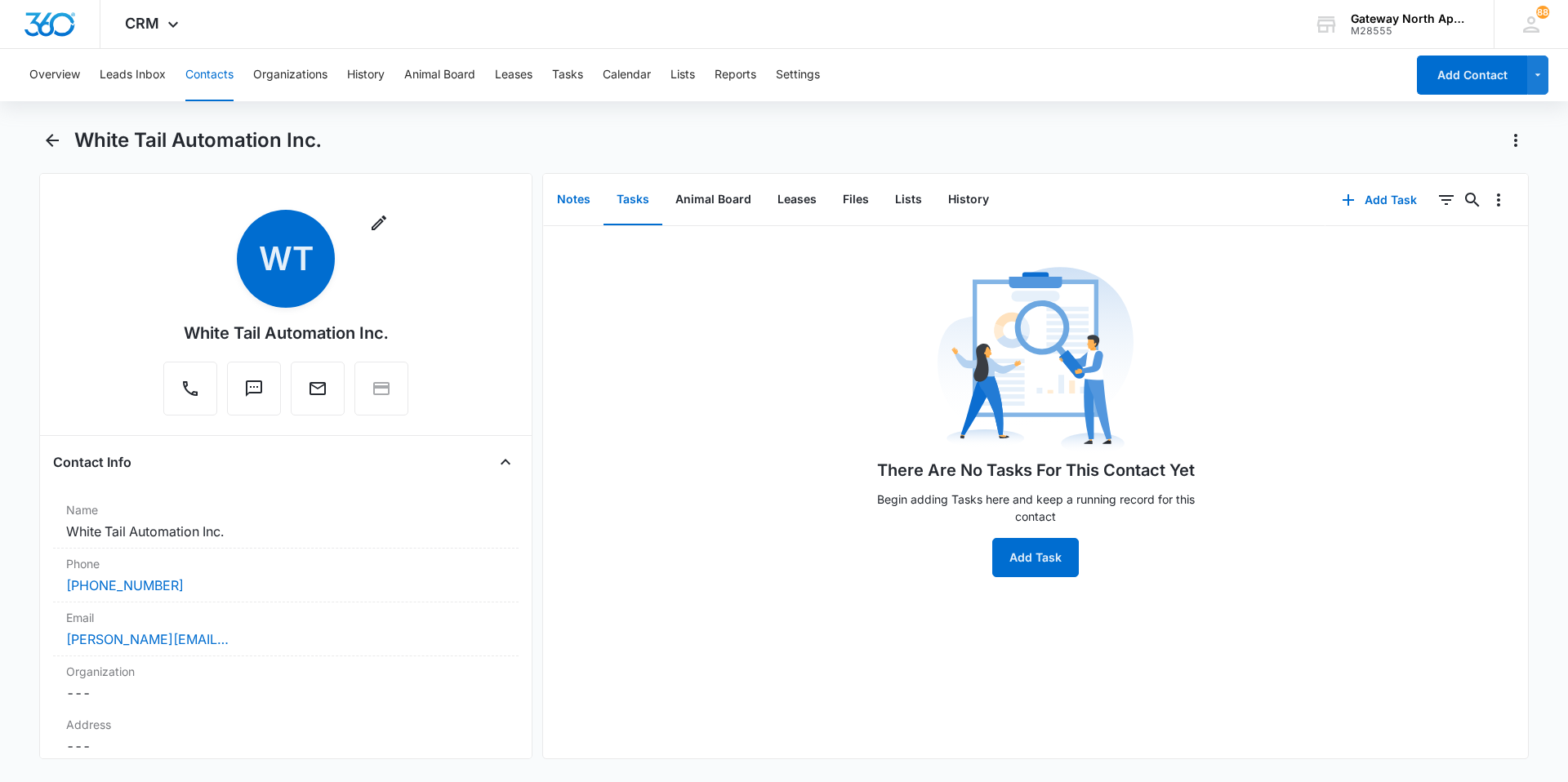
click at [574, 195] on button "Notes" at bounding box center [574, 199] width 60 height 50
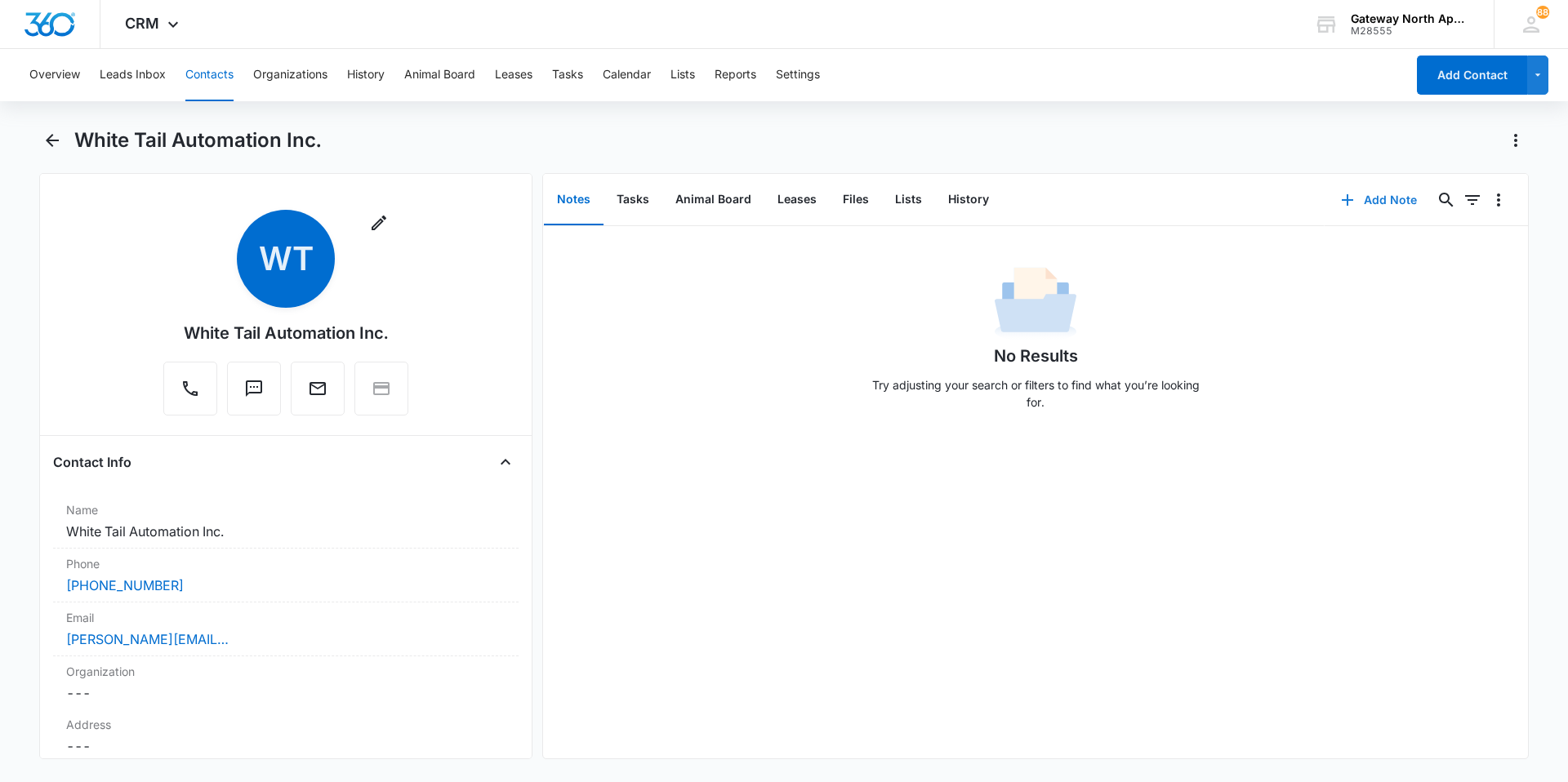
click at [758, 195] on button "Add Note" at bounding box center [1379, 199] width 108 height 39
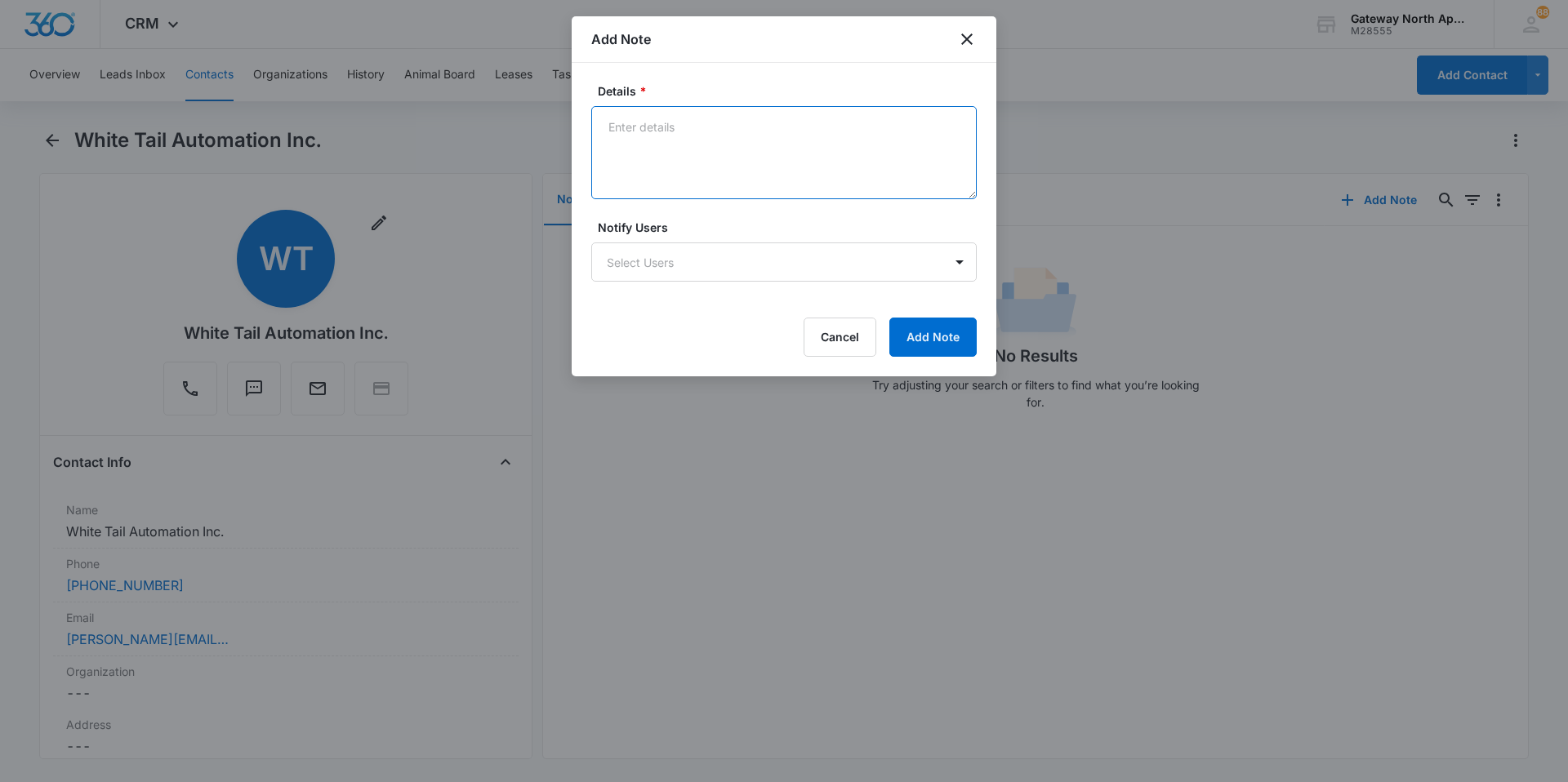
click at [758, 141] on textarea "Details *" at bounding box center [784, 152] width 385 height 93
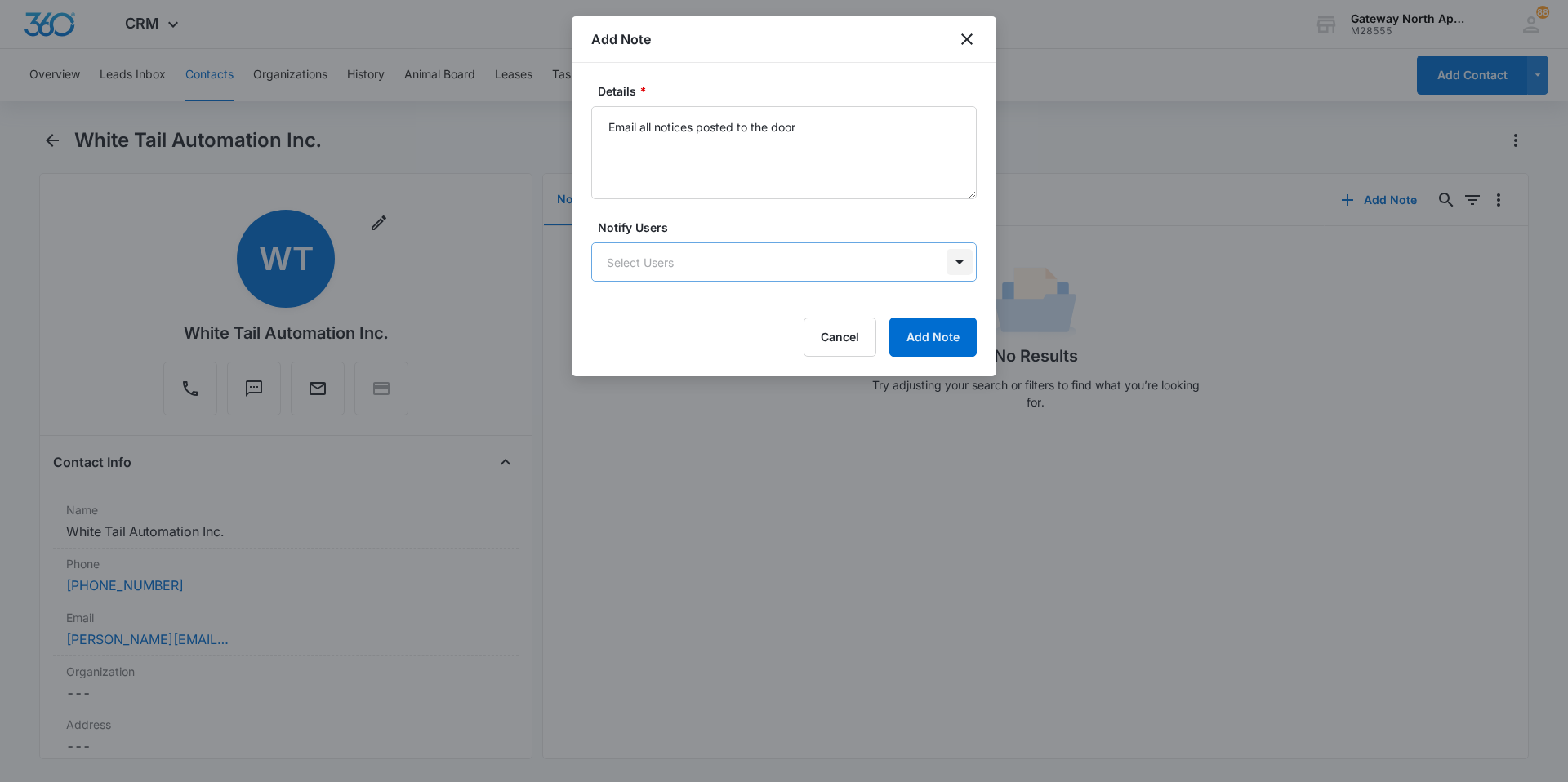
click at [758, 265] on body "CRM Apps Reputation Websites Forms CRM Email Social Content Ads Intelligence Fi…" at bounding box center [784, 391] width 1568 height 782
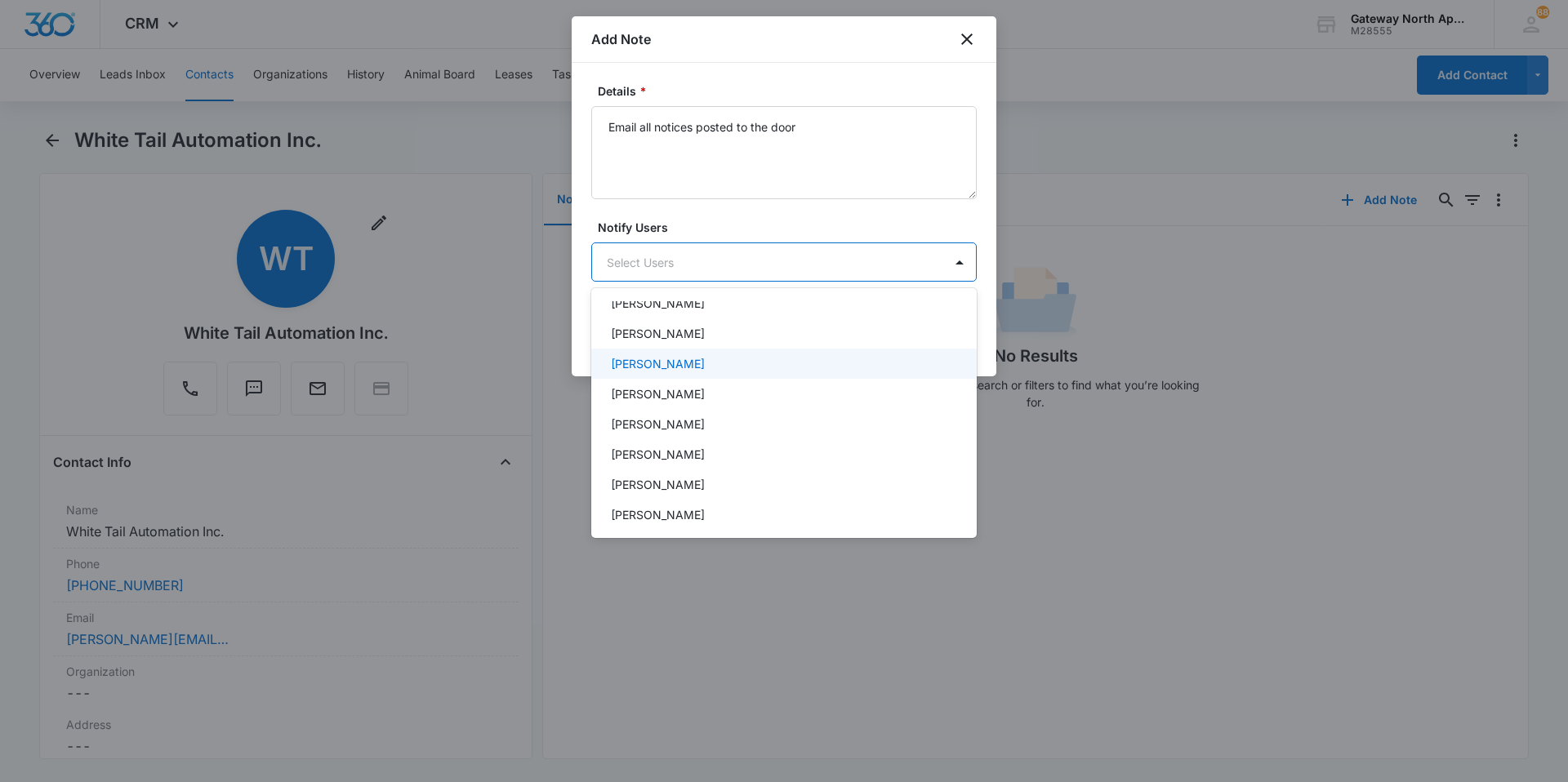
scroll to position [82, 0]
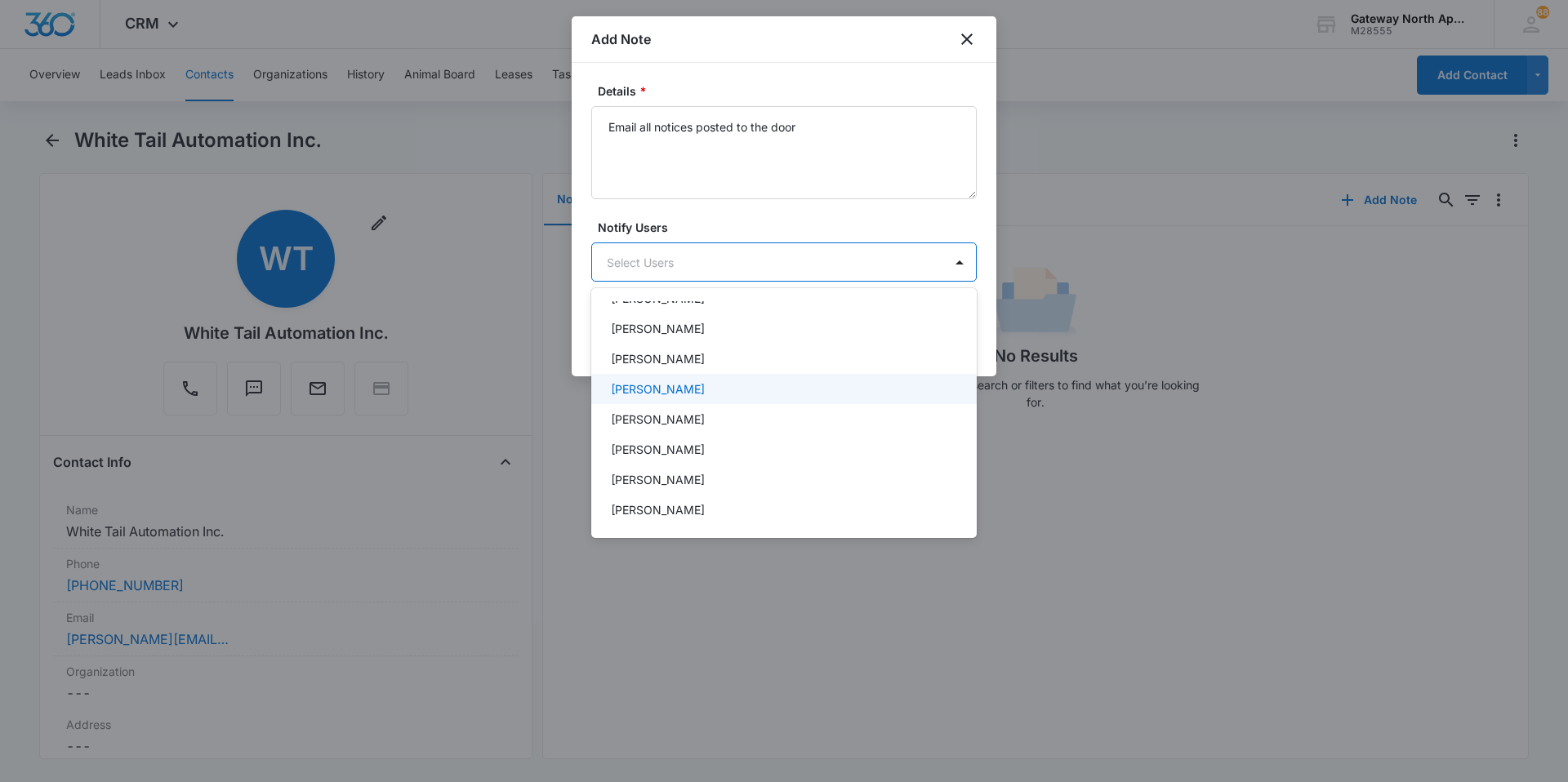
click at [758, 393] on div "Haley Jacobs" at bounding box center [782, 389] width 343 height 17
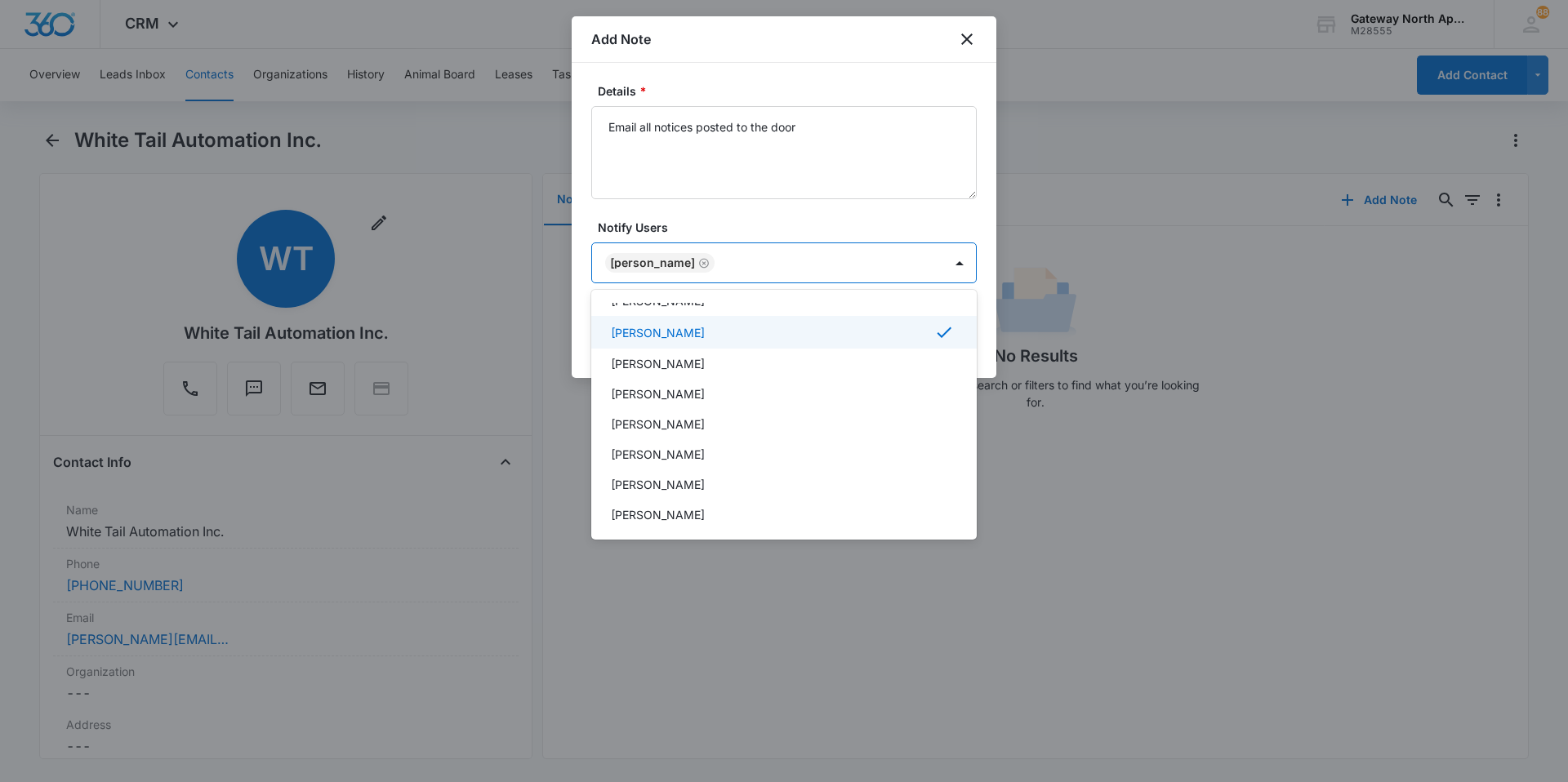
scroll to position [163, 0]
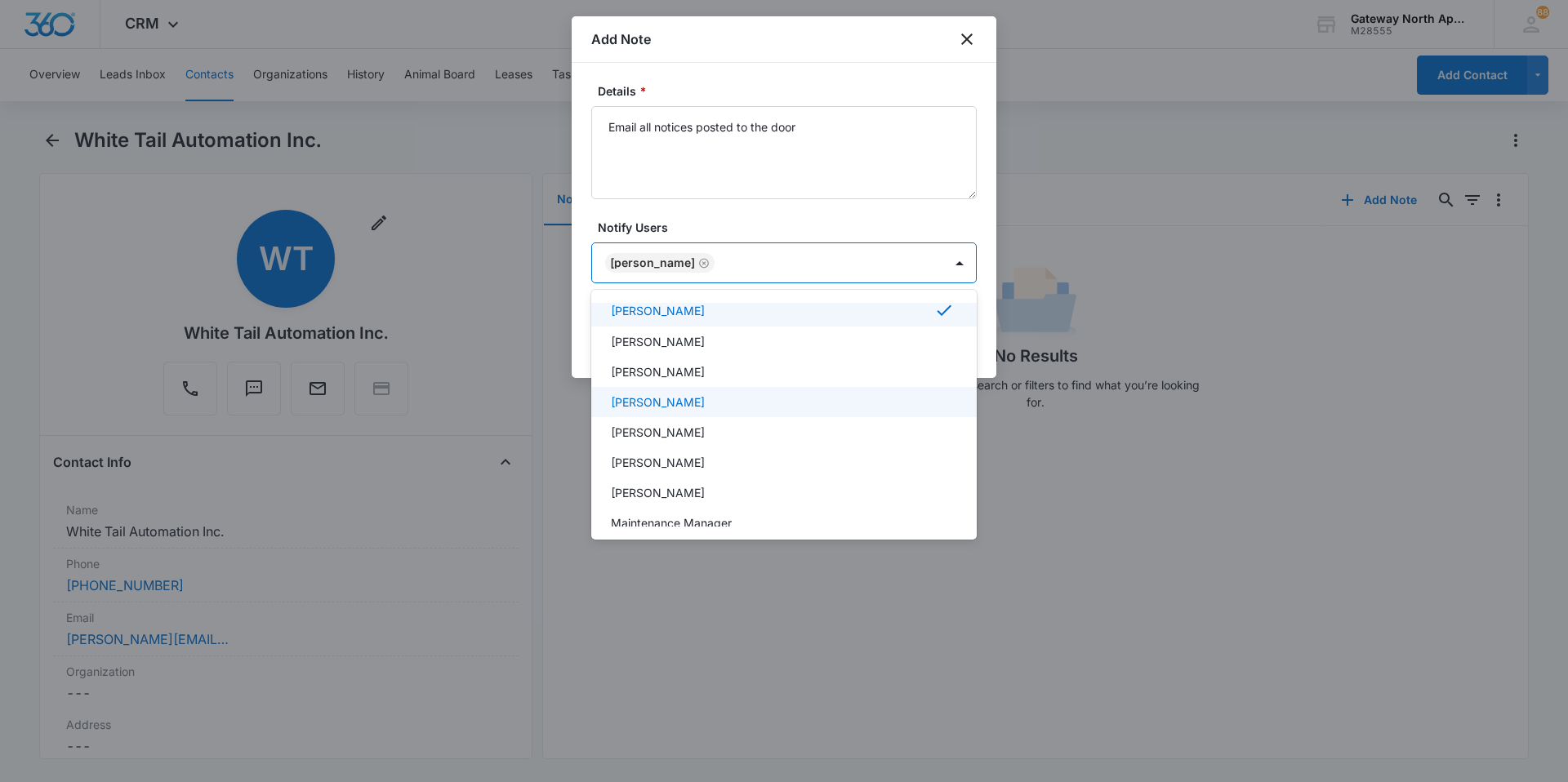
click at [758, 398] on div "Kathy Pineda" at bounding box center [782, 402] width 343 height 17
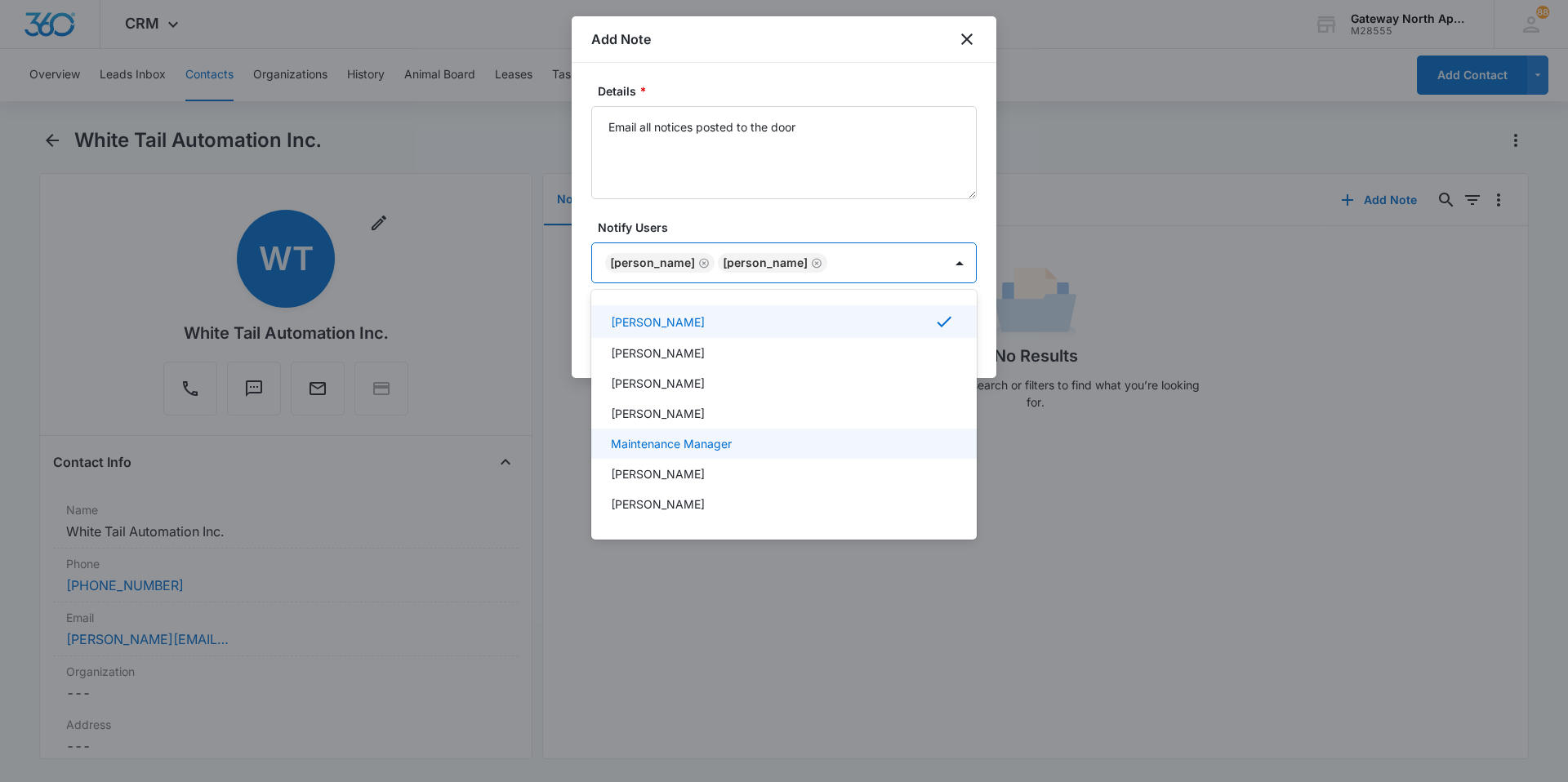
scroll to position [301, 0]
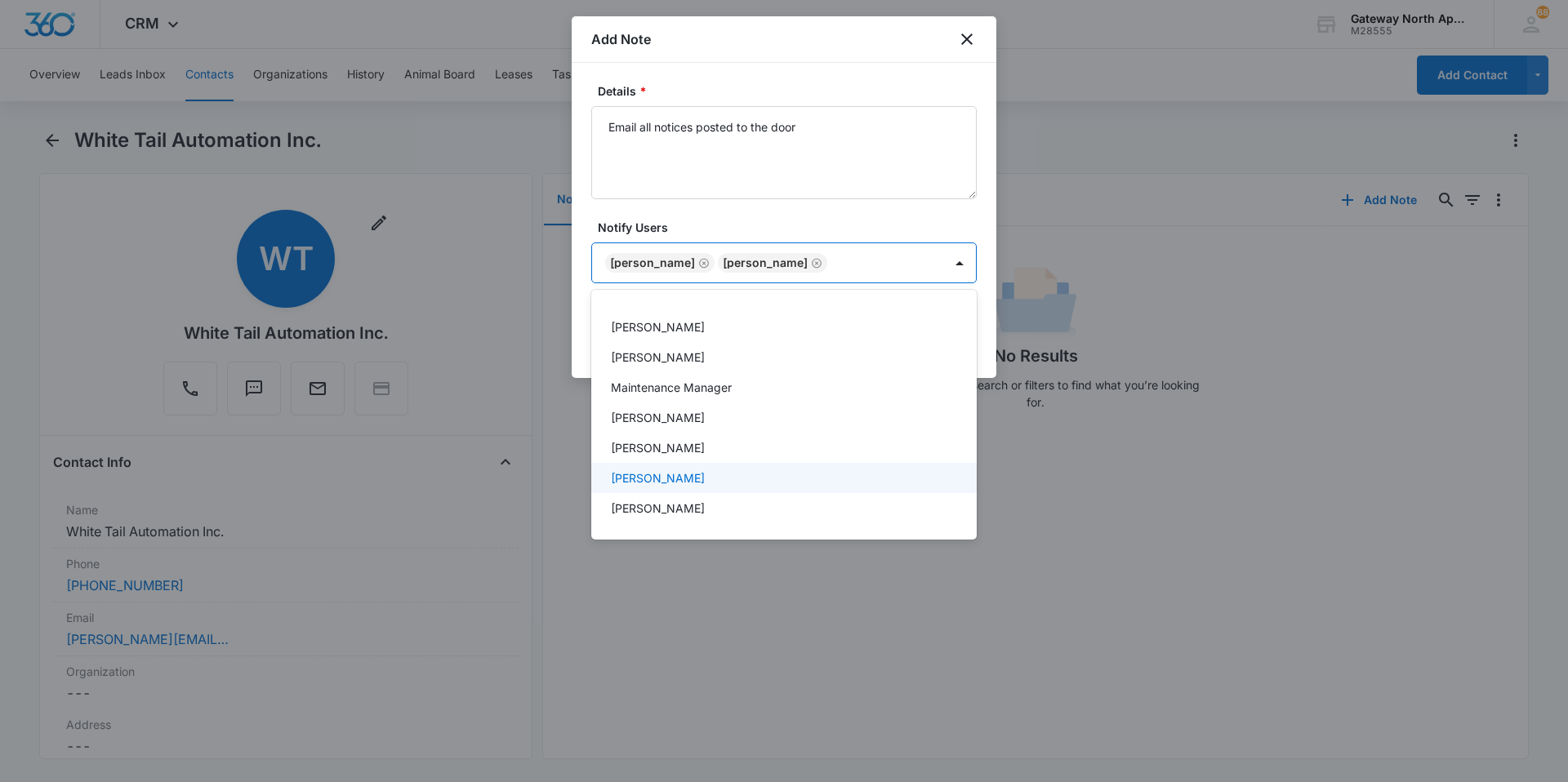
click at [758, 466] on div "Rosalie Van Tiggelen" at bounding box center [784, 478] width 385 height 31
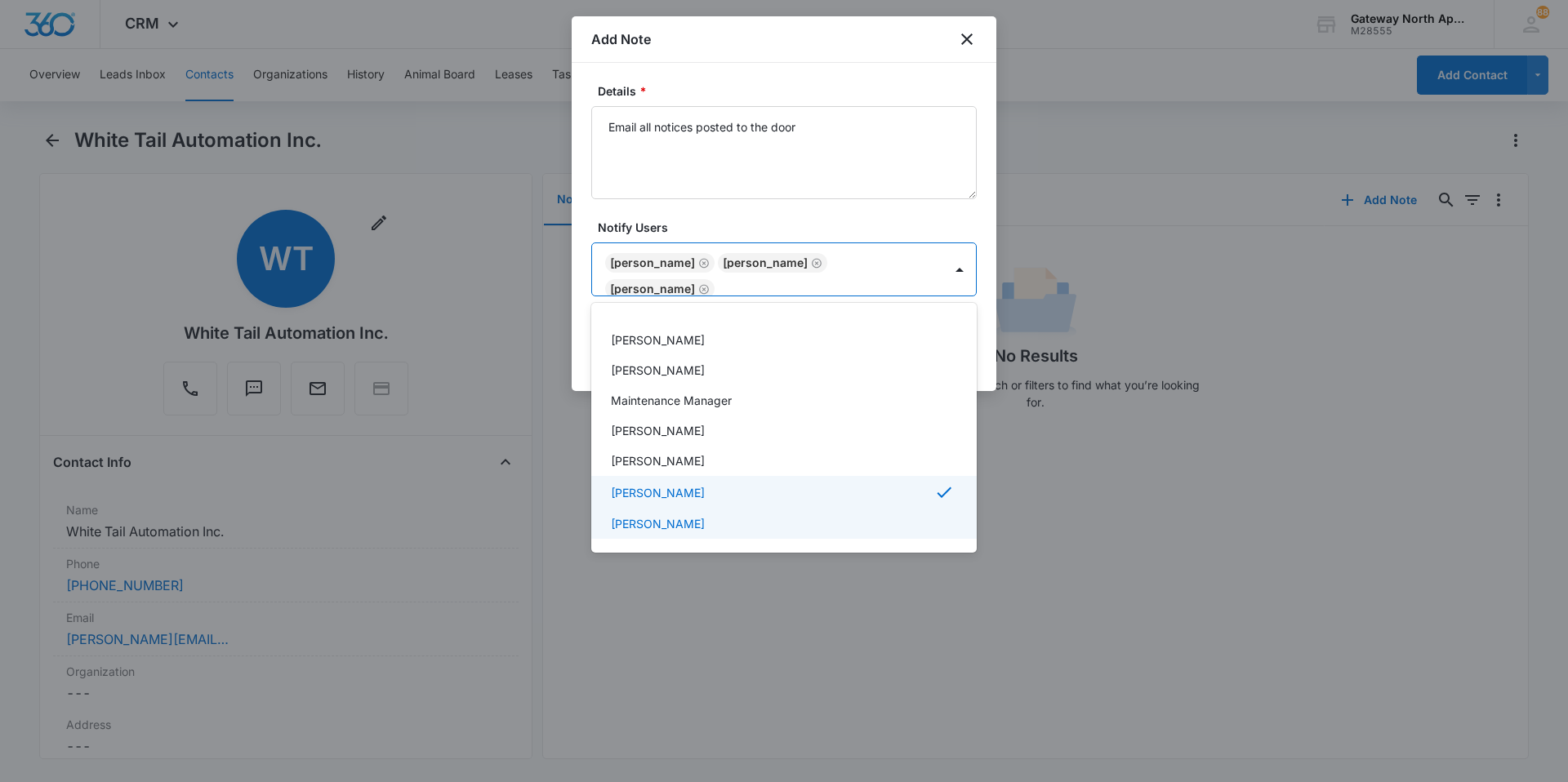
click at [758, 517] on div "Shayla Hoople" at bounding box center [782, 523] width 343 height 17
click at [758, 264] on div at bounding box center [784, 391] width 1568 height 782
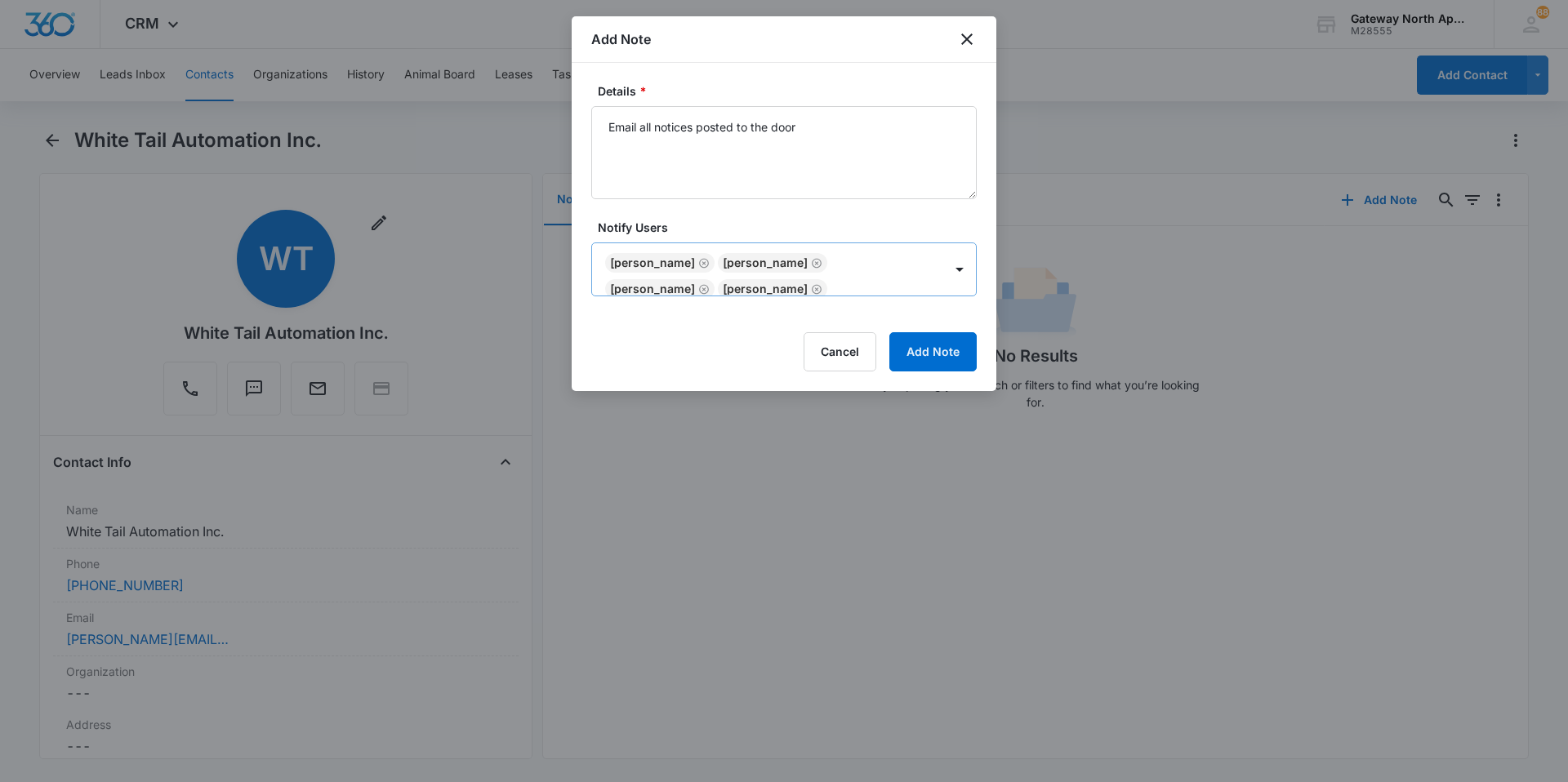
click at [758, 263] on icon "Remove Kathy Pineda" at bounding box center [817, 263] width 12 height 12
click at [758, 129] on textarea "Email all notices posted to the door" at bounding box center [784, 152] width 385 height 93
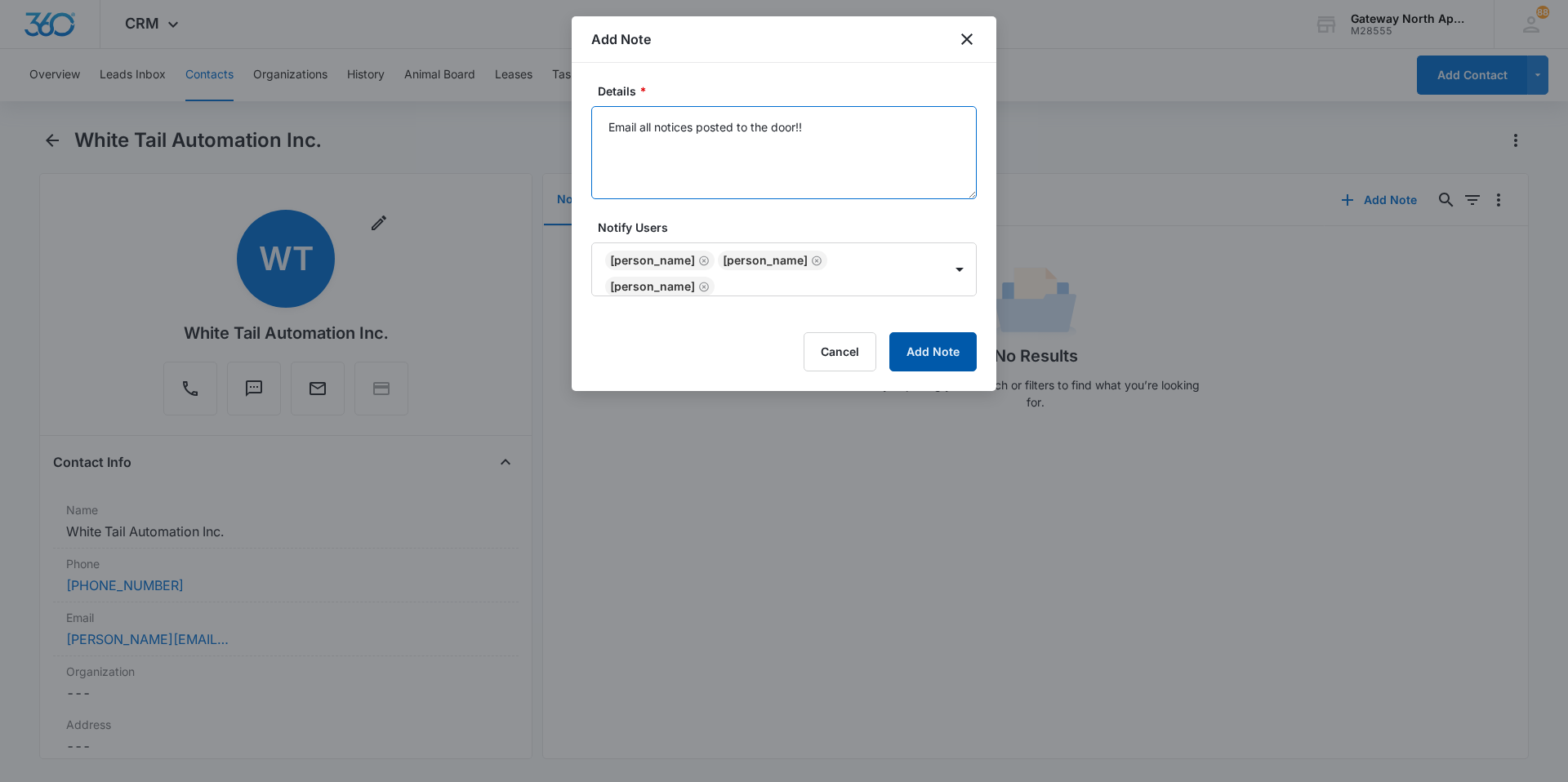
type textarea "Email all notices posted to the door!!"
click at [758, 345] on button "Add Note" at bounding box center [933, 351] width 88 height 39
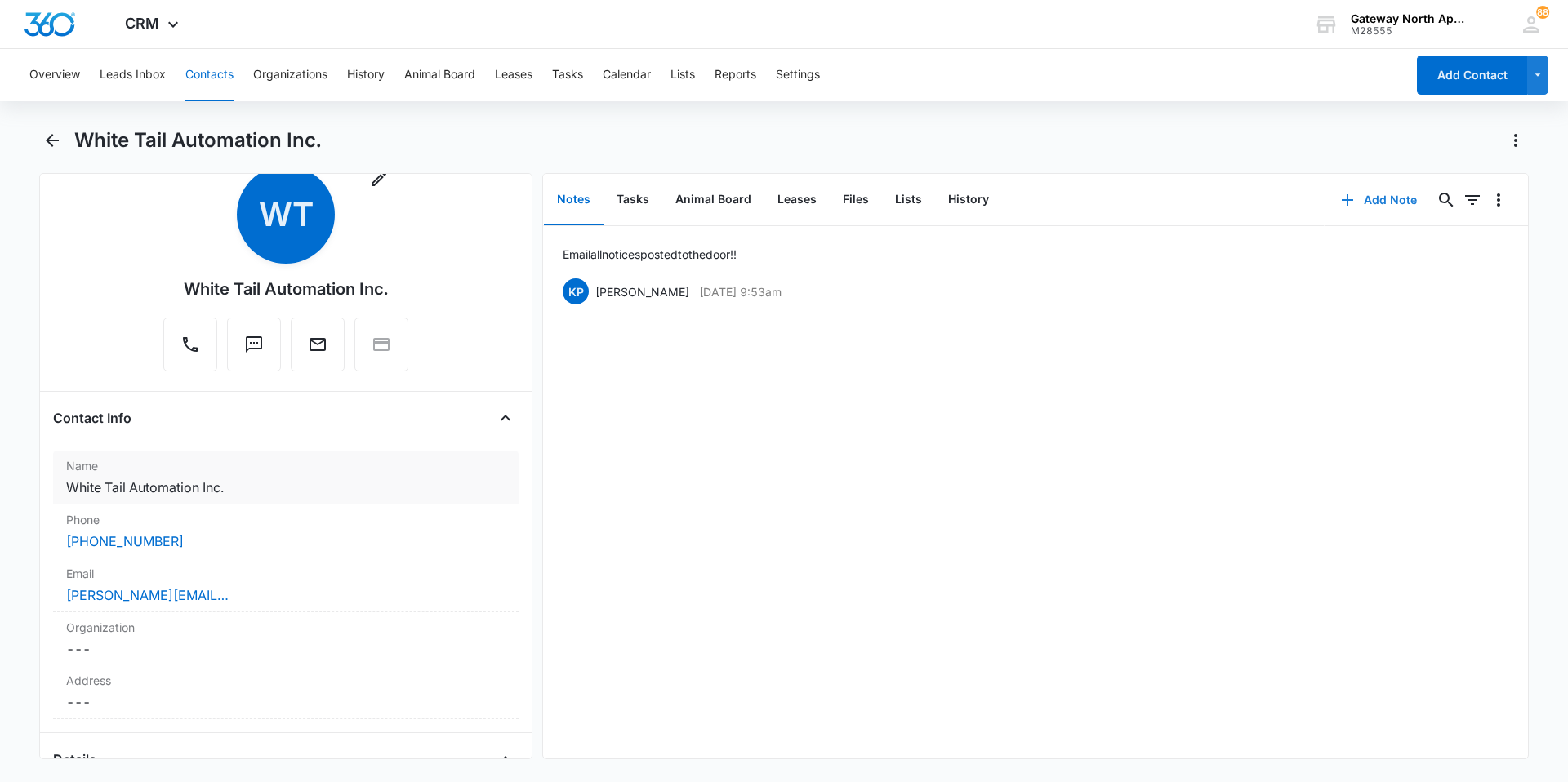
scroll to position [82, 0]
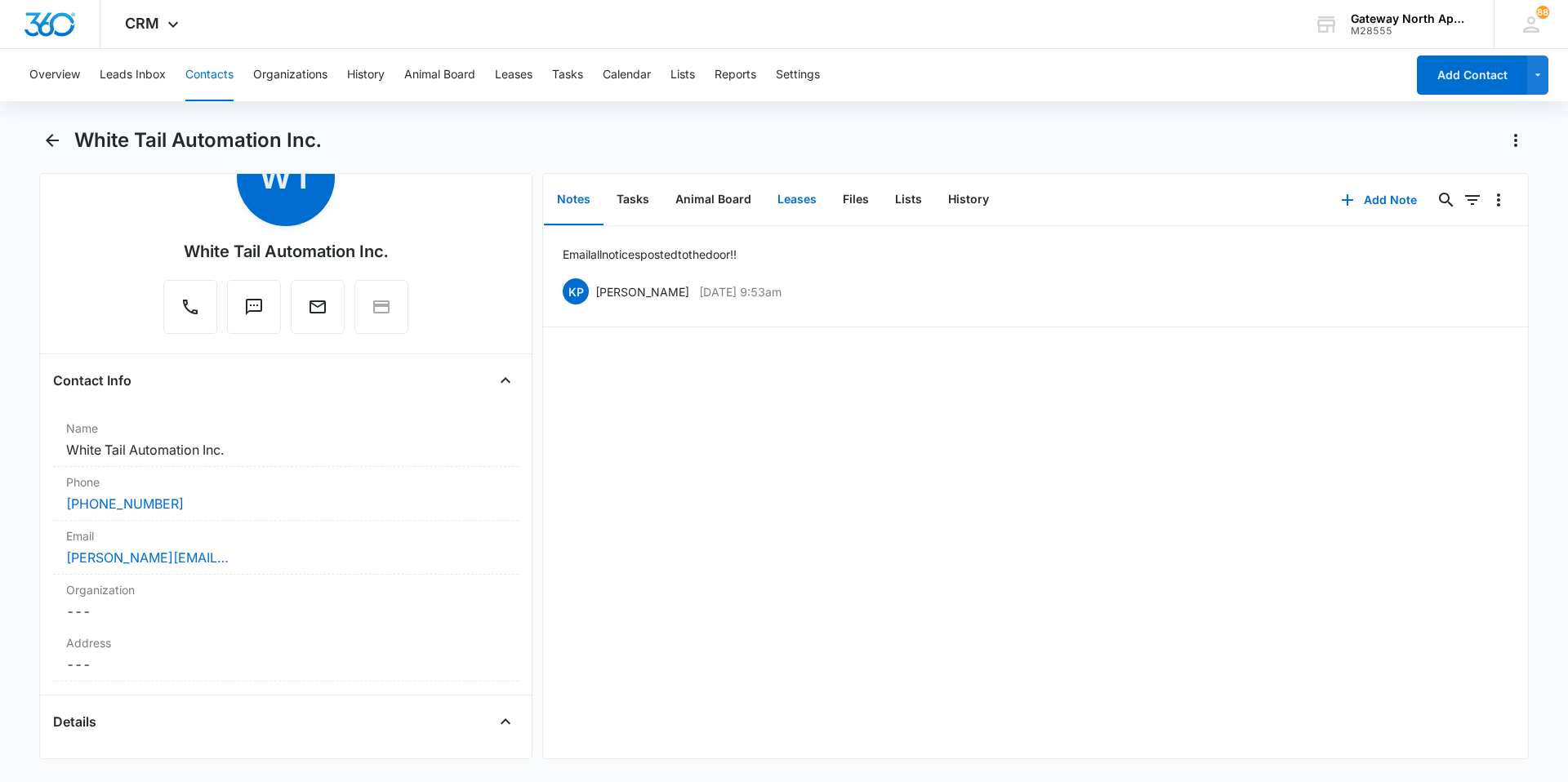
click at [758, 198] on button "Leases" at bounding box center [796, 199] width 65 height 50
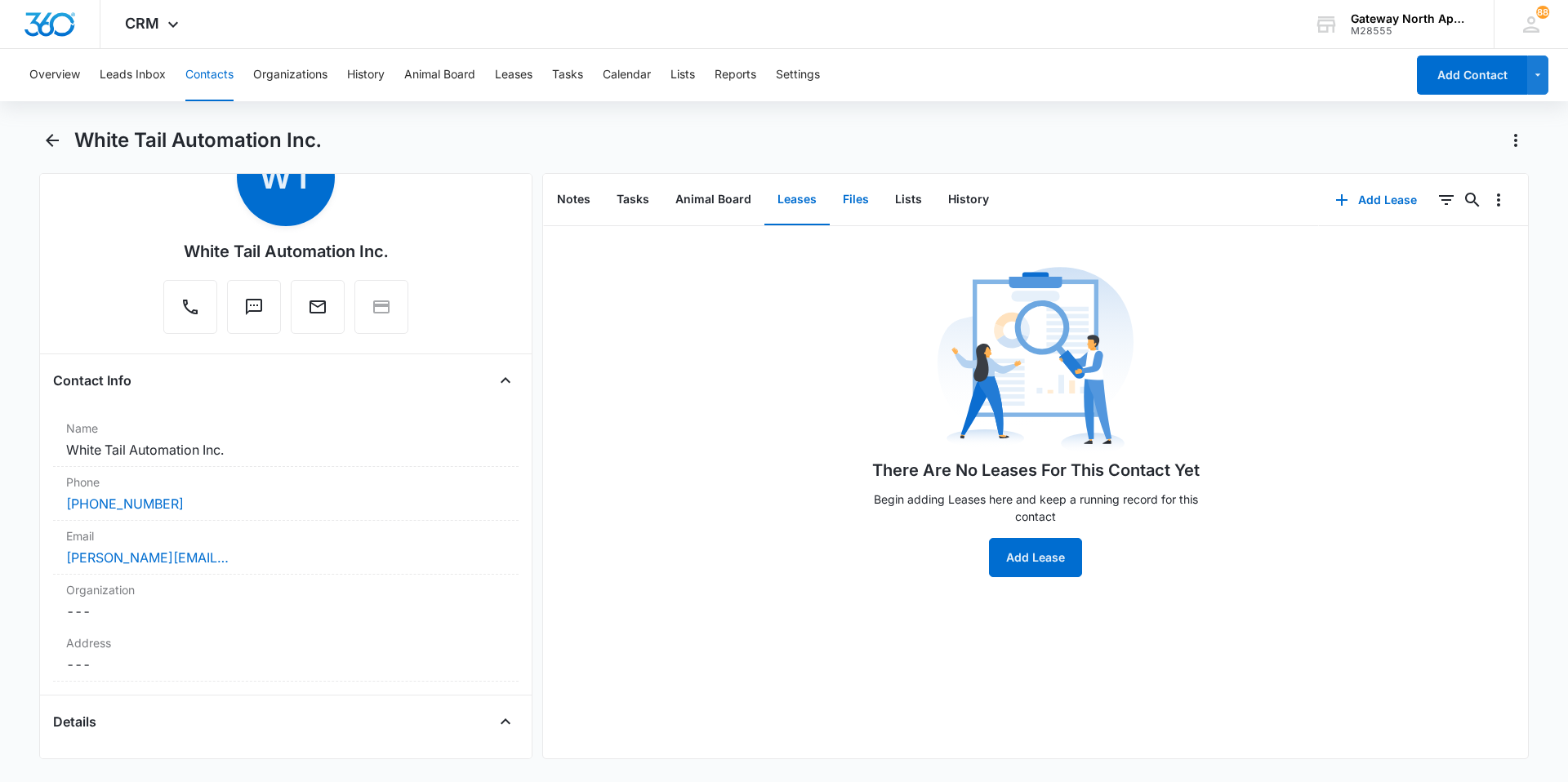
click at [758, 200] on button "Files" at bounding box center [855, 199] width 52 height 50
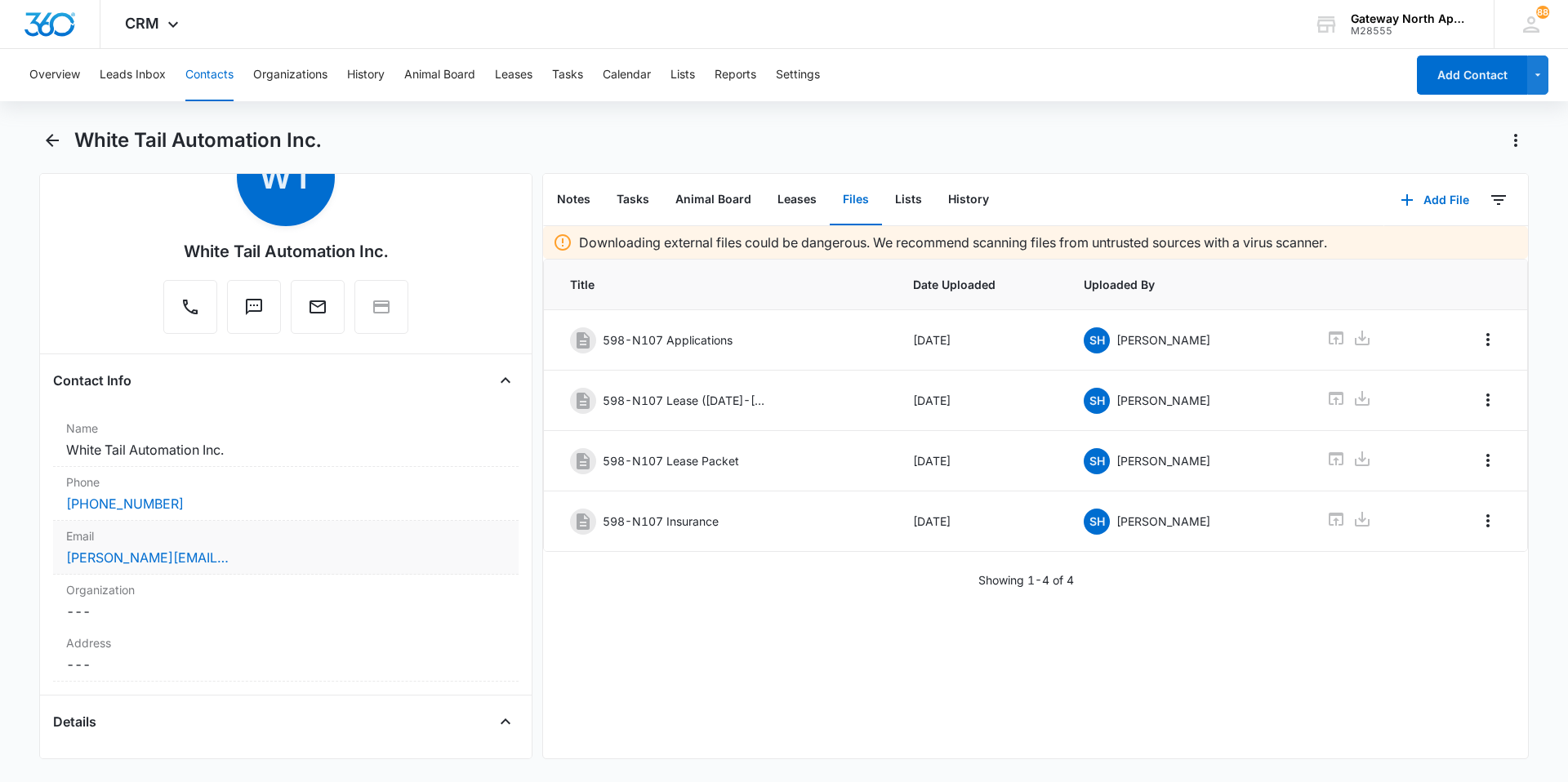
click at [265, 524] on div "barb.dolter@whiteta.com" at bounding box center [285, 558] width 439 height 20
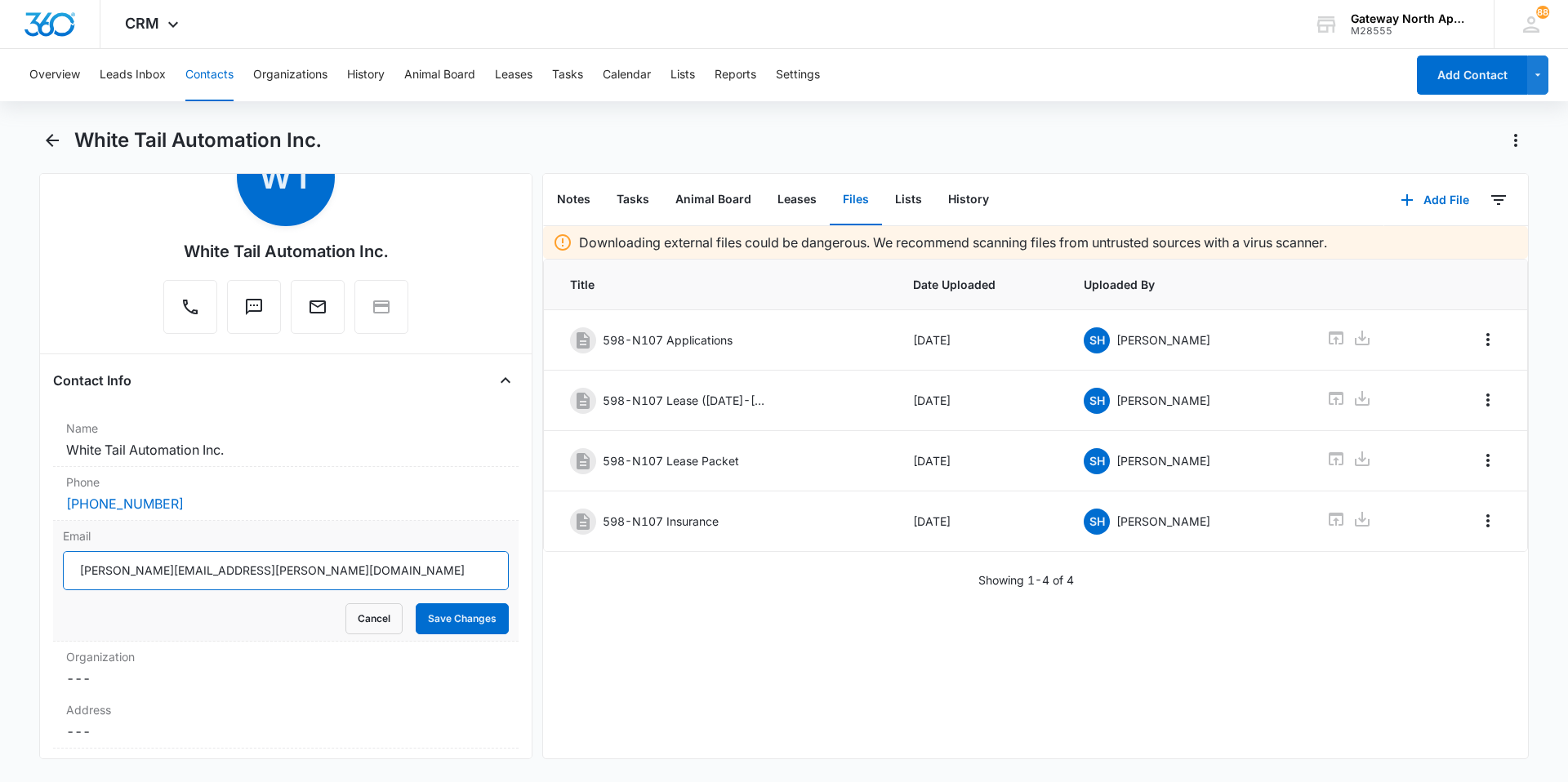
click at [192, 524] on input "barb.dolter@whiteta.com" at bounding box center [285, 570] width 446 height 39
click at [189, 524] on input "barb.dolter@whiteta.com" at bounding box center [285, 570] width 446 height 39
drag, startPoint x: 251, startPoint y: 577, endPoint x: 41, endPoint y: 578, distance: 210.0
click at [41, 524] on div "Remove WT White Tail Automation Inc. Contact Info Name Cancel Save Changes Whit…" at bounding box center [285, 465] width 493 height 586
type input "barb.dolter@whitetail.com"
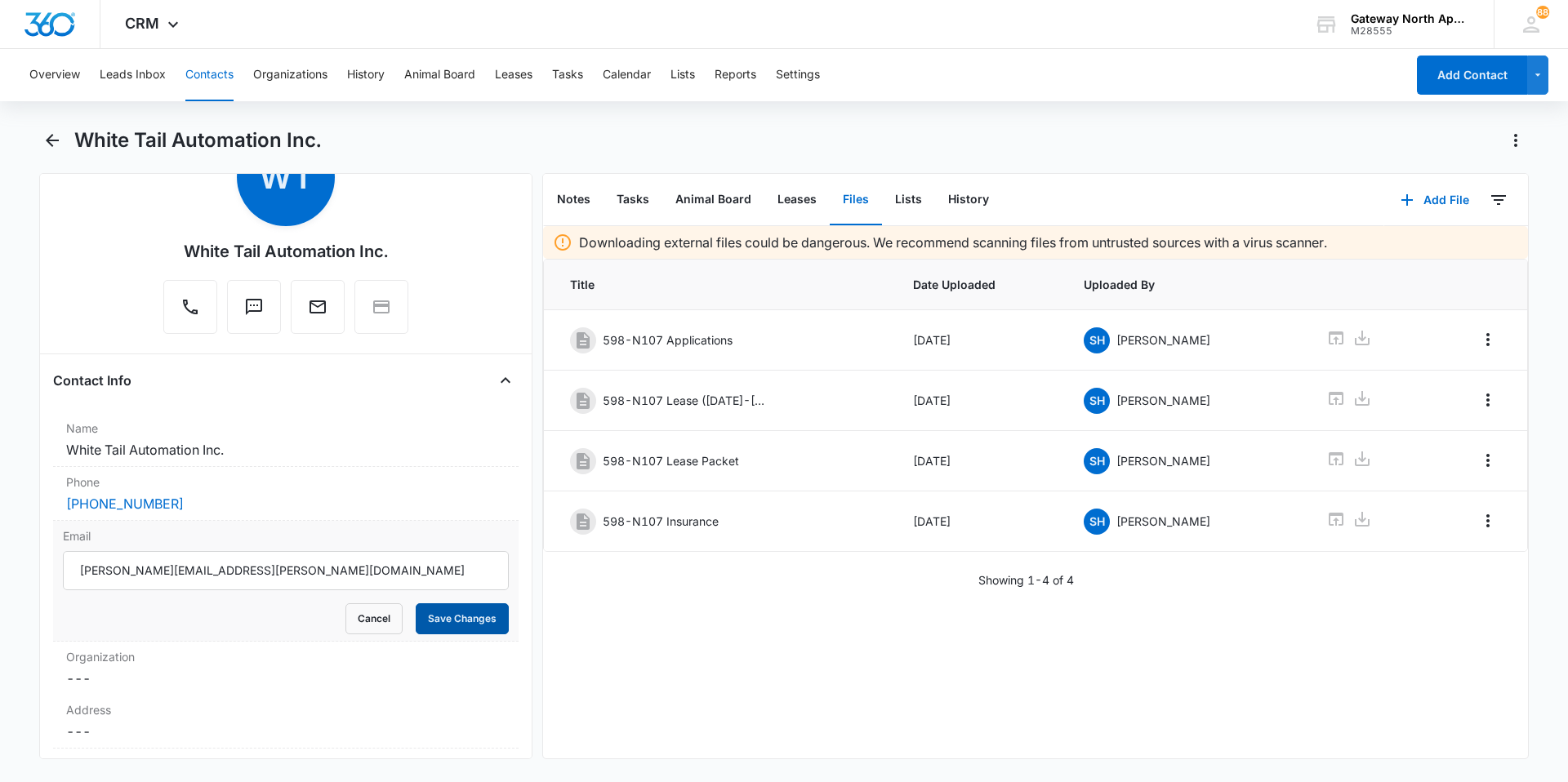
click at [442, 524] on button "Save Changes" at bounding box center [462, 619] width 93 height 31
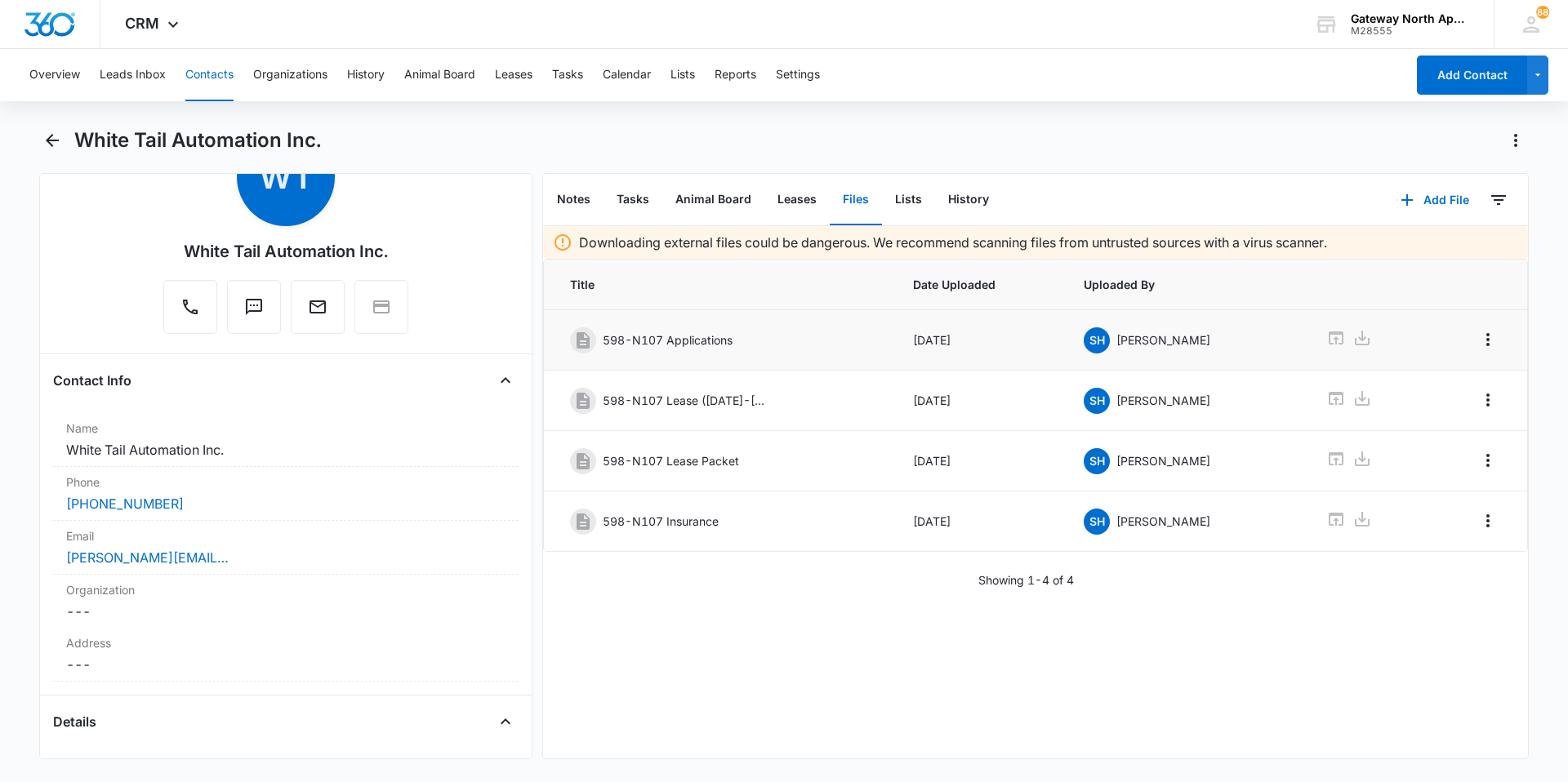
click at [706, 341] on p "598-N107 Applications" at bounding box center [667, 340] width 130 height 17
click at [758, 337] on icon at bounding box center [1336, 338] width 20 height 20
